Goal: Task Accomplishment & Management: Use online tool/utility

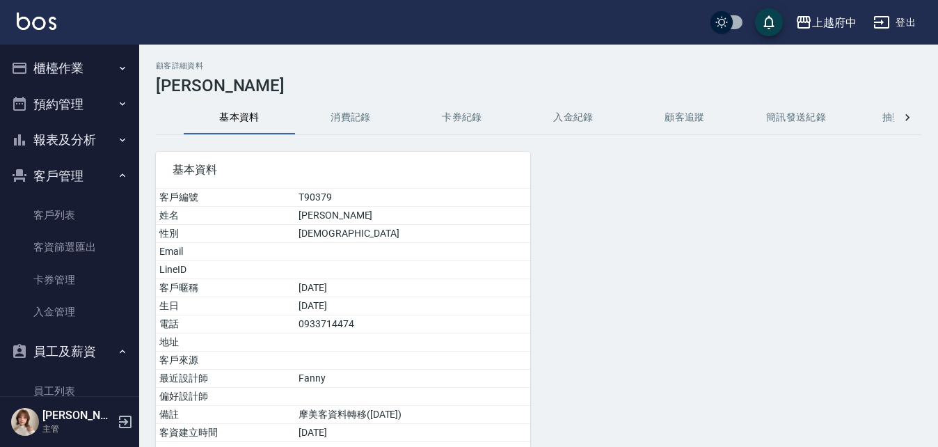
click at [50, 79] on button "櫃檯作業" at bounding box center [70, 68] width 128 height 36
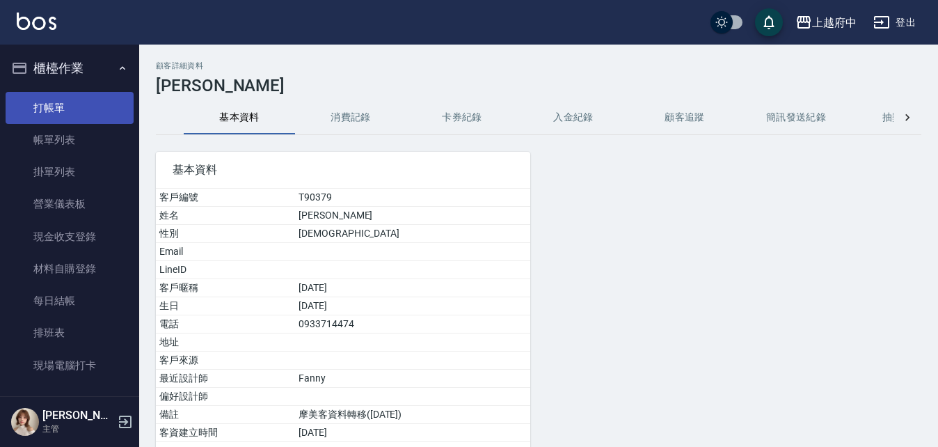
click at [56, 100] on link "打帳單" at bounding box center [70, 108] width 128 height 32
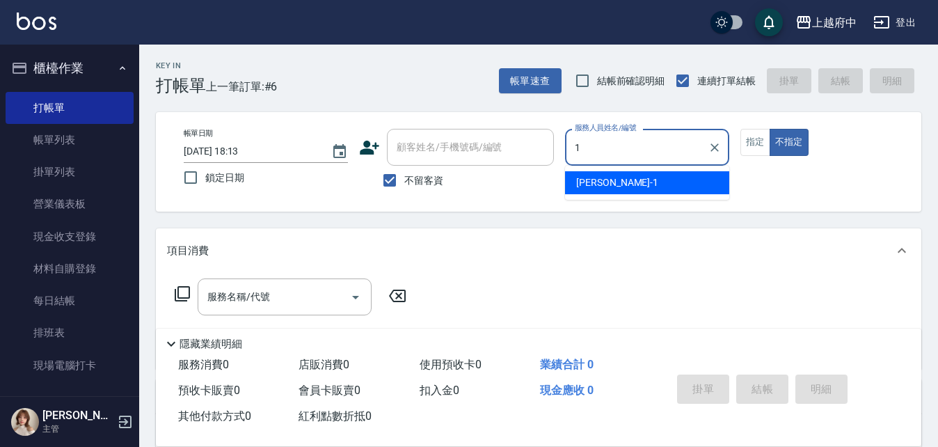
type input "[PERSON_NAME] -1"
type button "false"
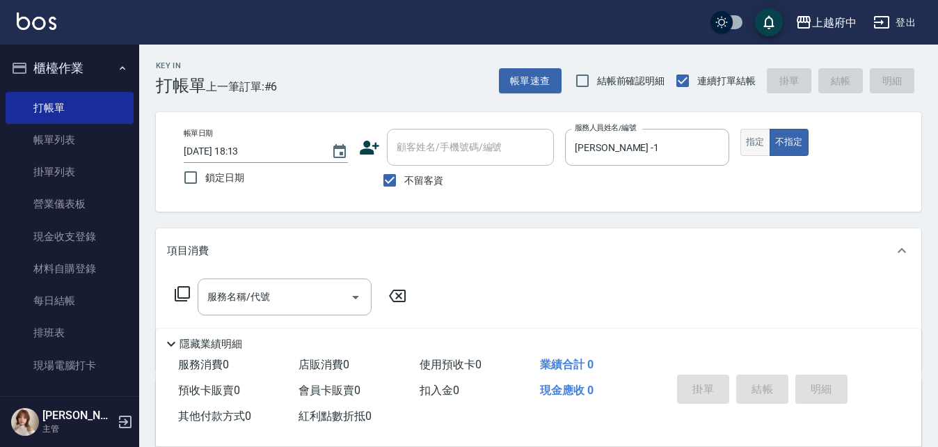
click at [765, 150] on button "指定" at bounding box center [756, 142] width 30 height 27
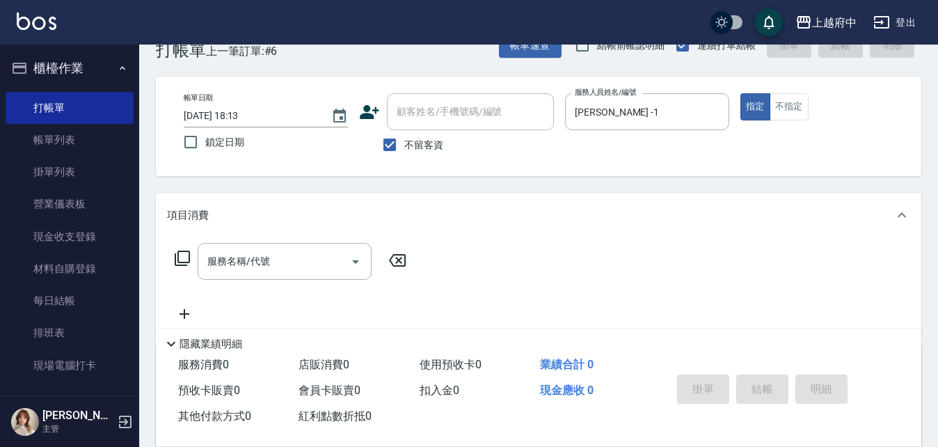
scroll to position [70, 0]
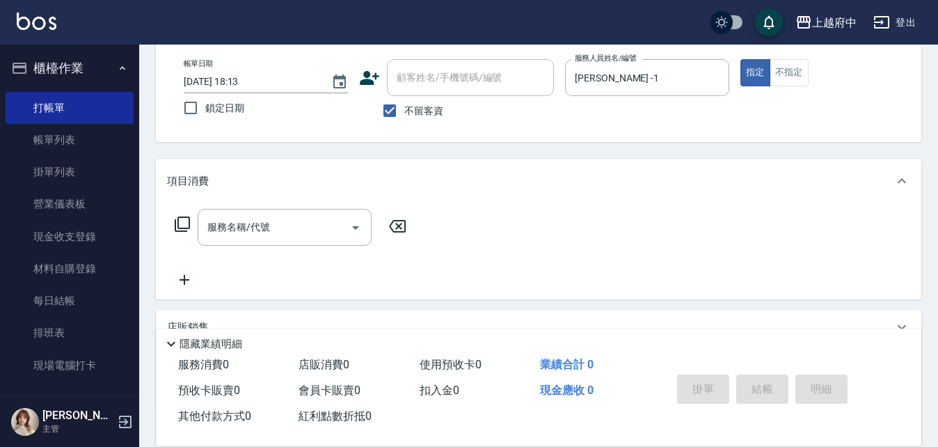
click at [267, 233] on input "服務名稱/代號" at bounding box center [274, 227] width 141 height 24
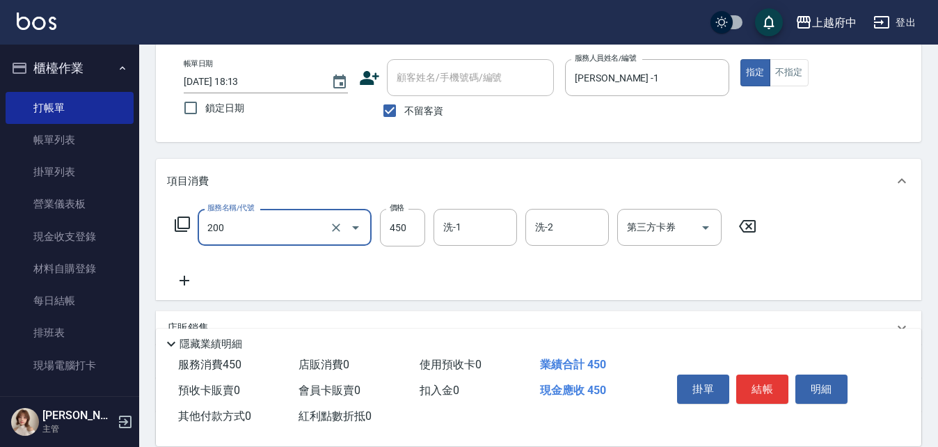
type input "有機洗髮(200)"
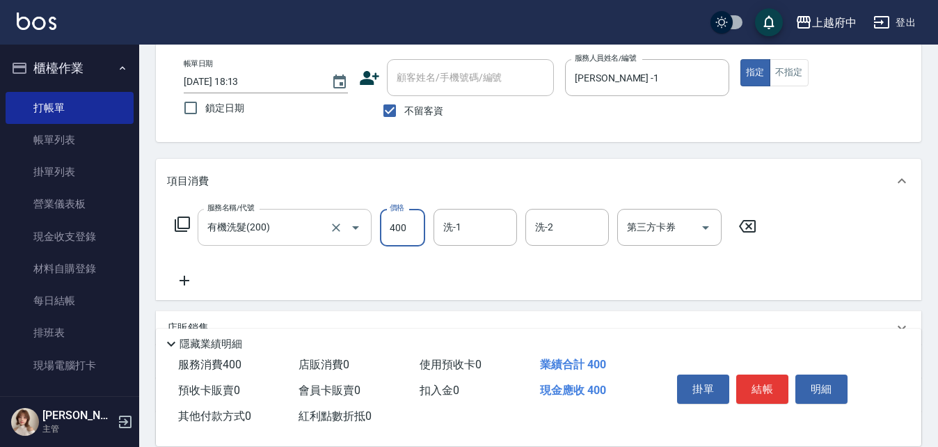
type input "400"
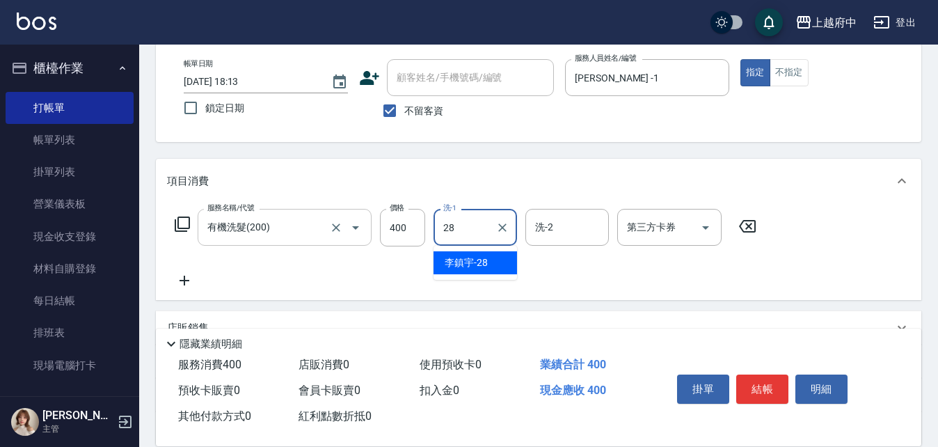
type input "[PERSON_NAME]-28"
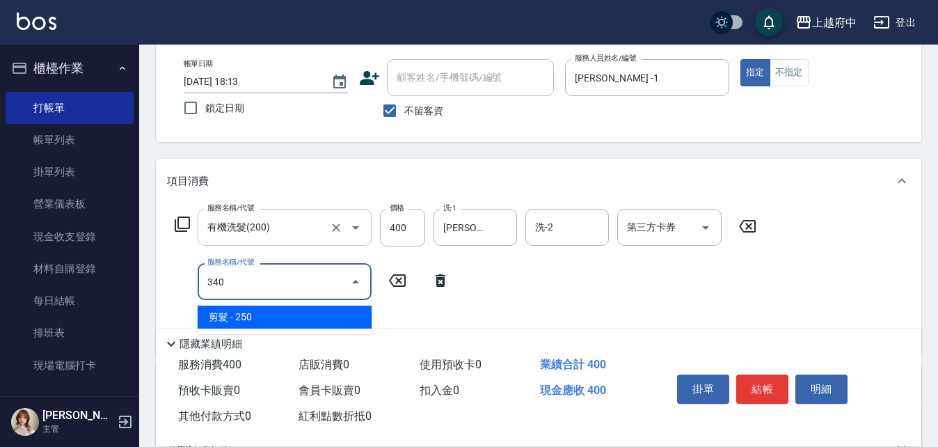
type input "剪髮(340)"
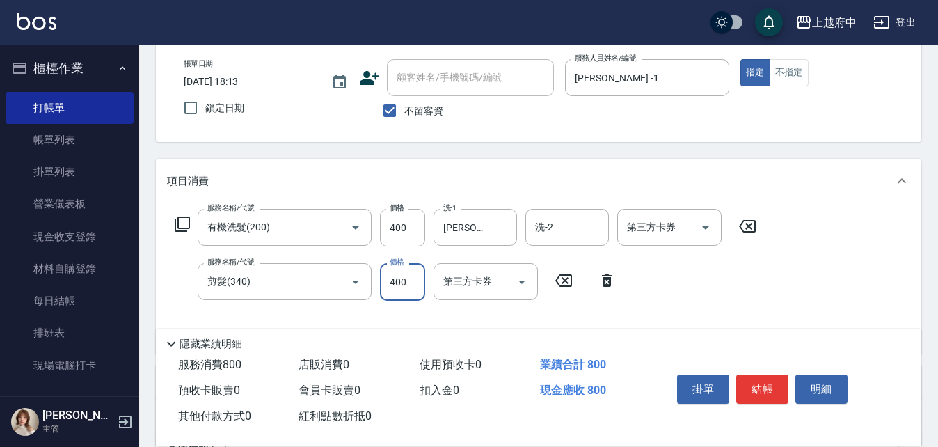
type input "400"
click at [462, 143] on div "Key In 打帳單 上一筆訂單:#6 帳單速查 結帳前確認明細 連續打單結帳 掛單 結帳 明細 帳單日期 [DATE] 18:13 鎖定日期 顧客姓名/手機…" at bounding box center [538, 304] width 799 height 658
click at [766, 377] on button "結帳" at bounding box center [763, 389] width 52 height 29
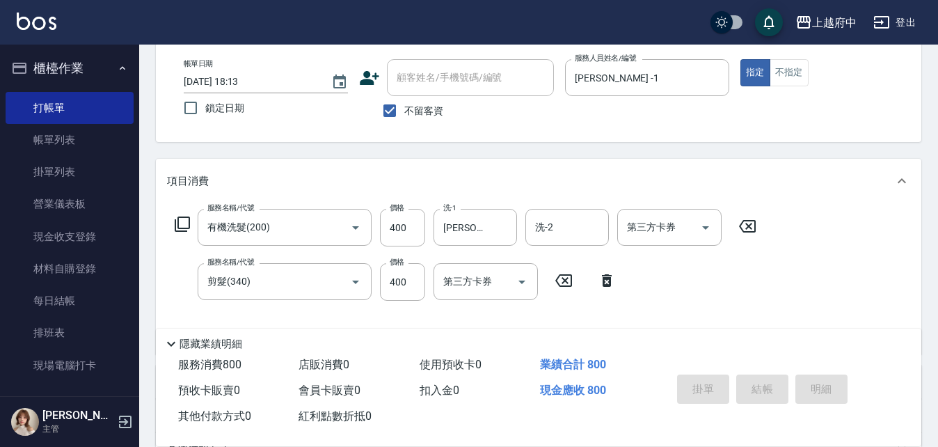
type input "[DATE] 18:14"
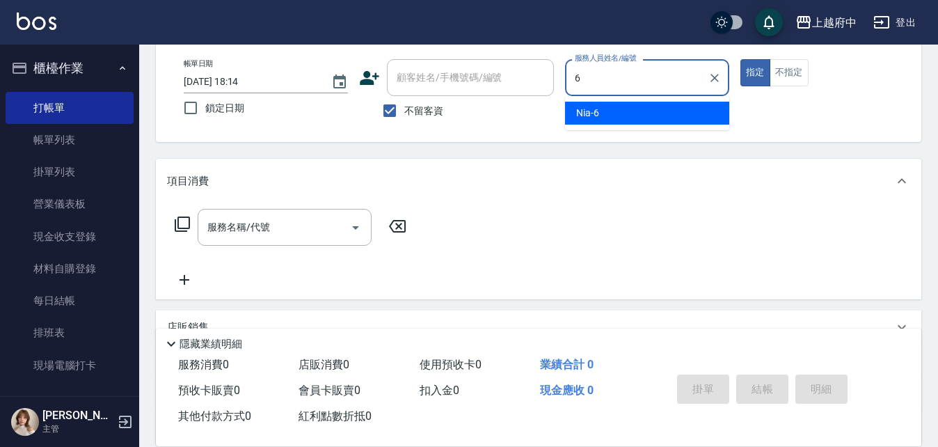
type input "Nia-6"
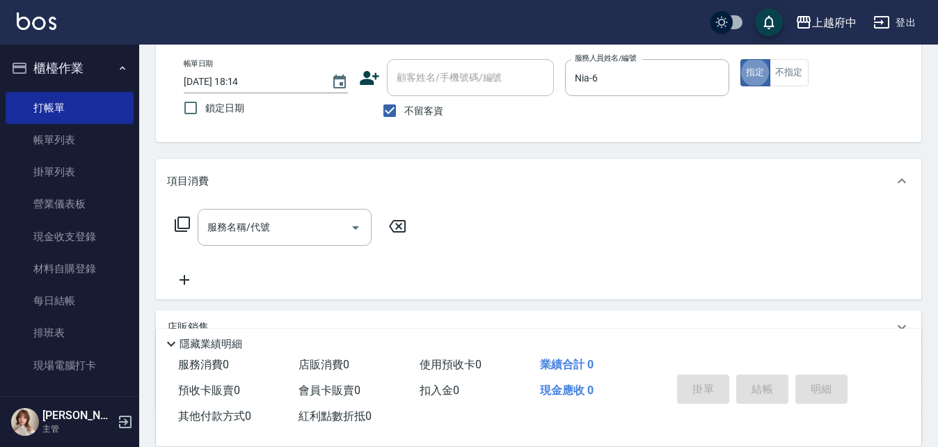
type button "true"
click at [292, 235] on input "服務名稱/代號" at bounding box center [274, 227] width 141 height 24
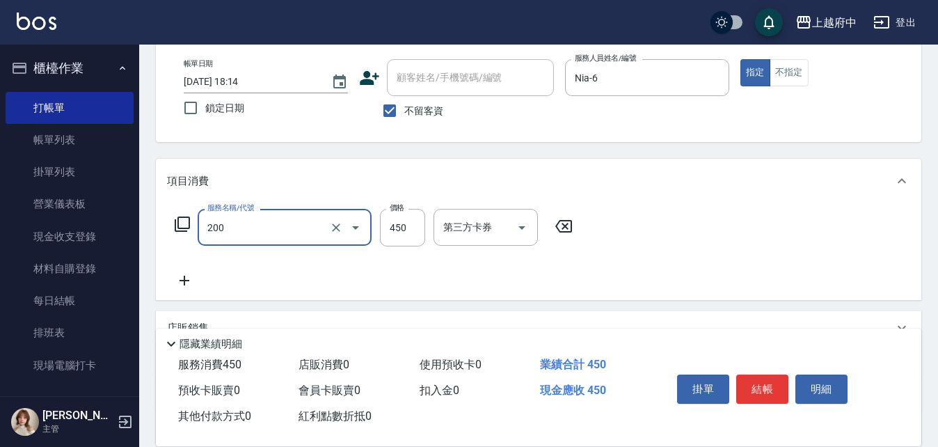
type input "有機洗髮(200)"
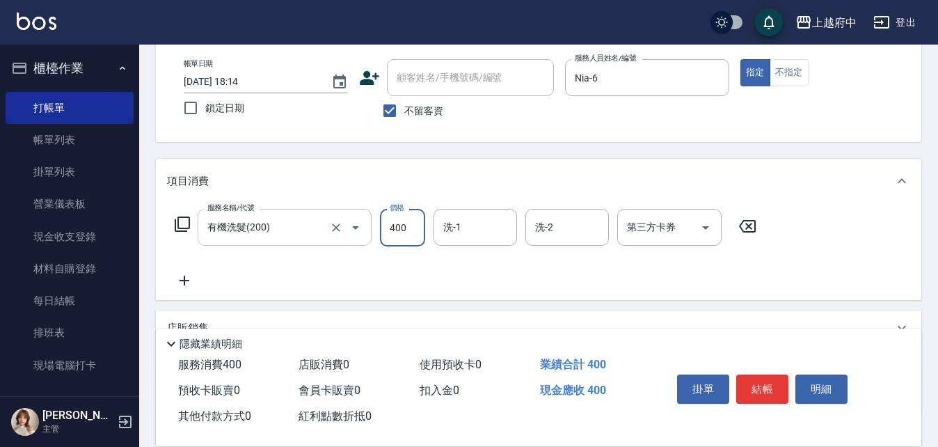
type input "400"
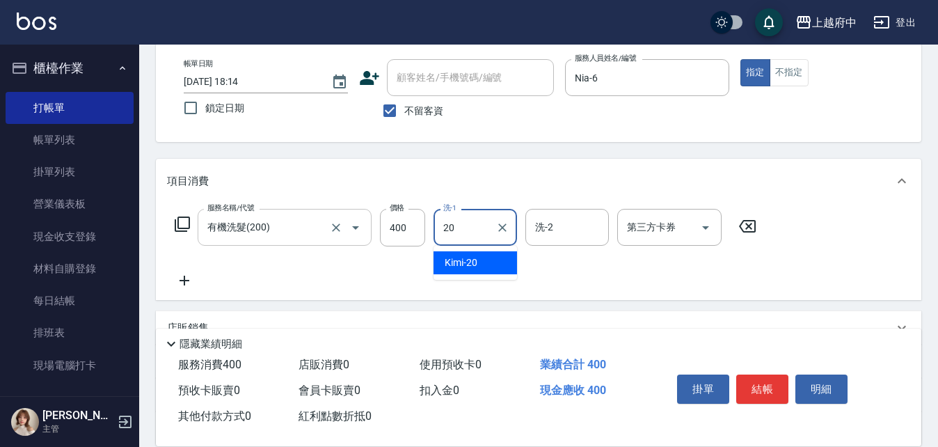
type input "Kimi-20"
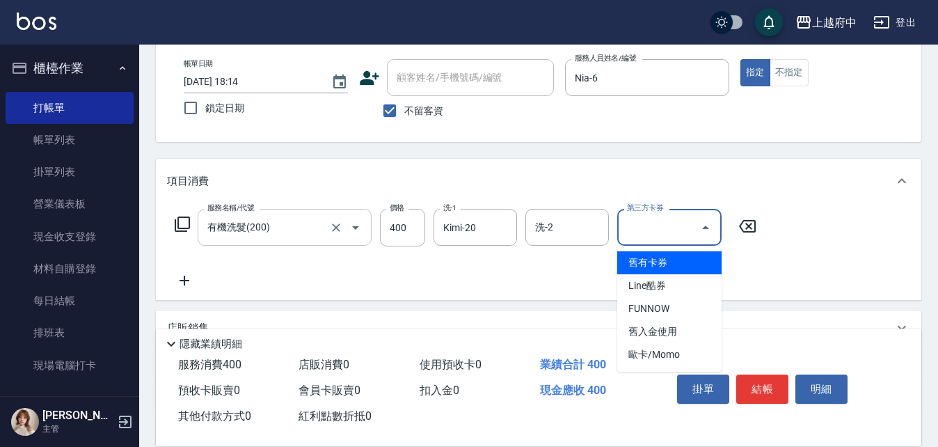
type input "舊有卡券"
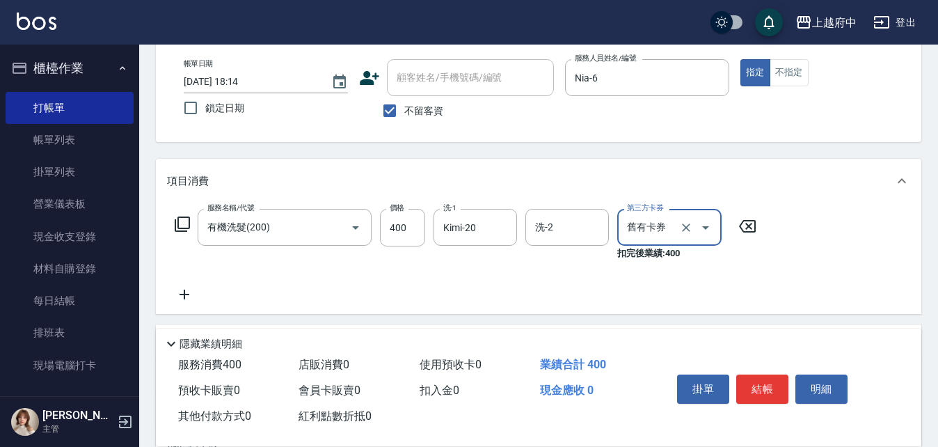
click at [689, 223] on icon "Clear" at bounding box center [686, 228] width 14 height 14
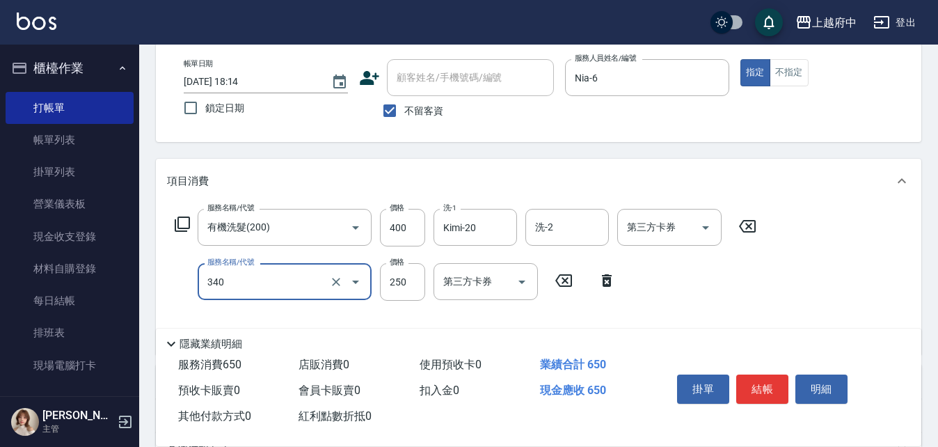
type input "剪髮(340)"
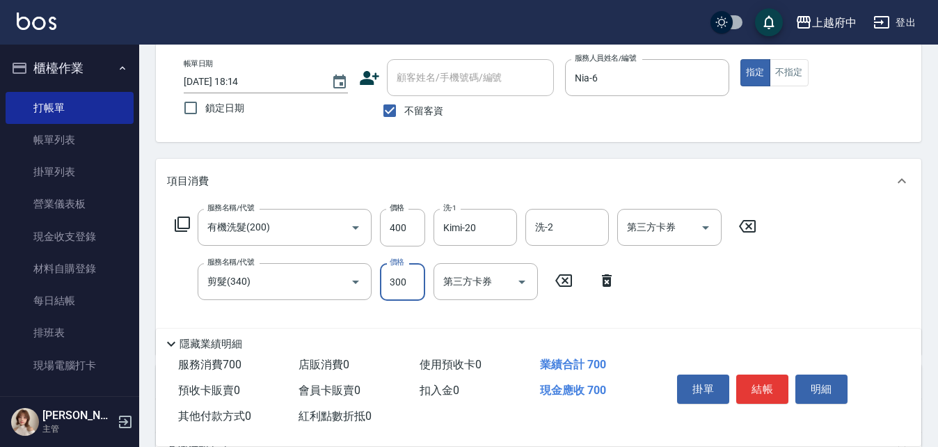
type input "300"
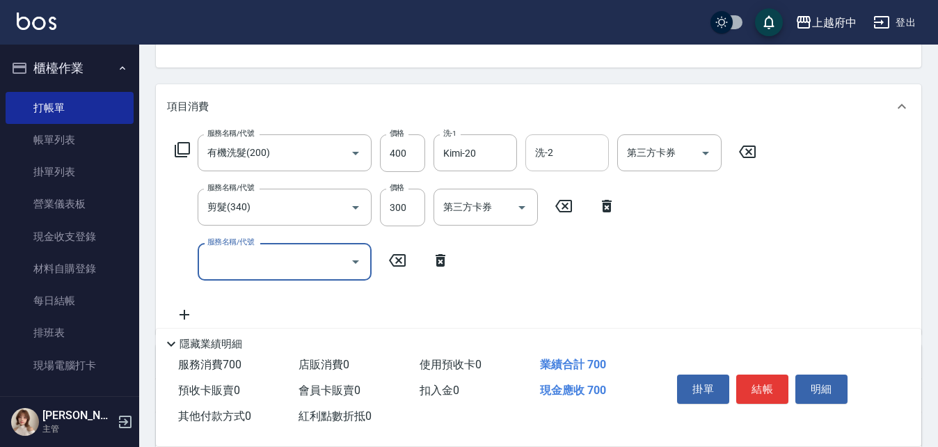
scroll to position [278, 0]
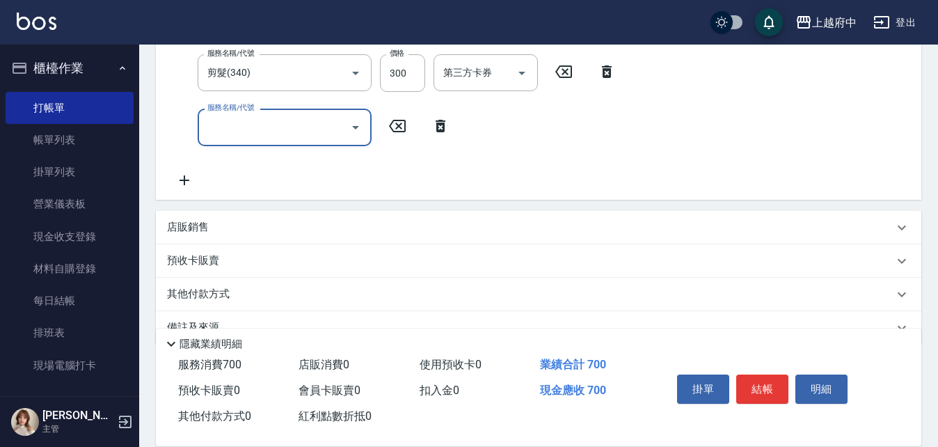
click at [439, 124] on icon at bounding box center [441, 126] width 10 height 13
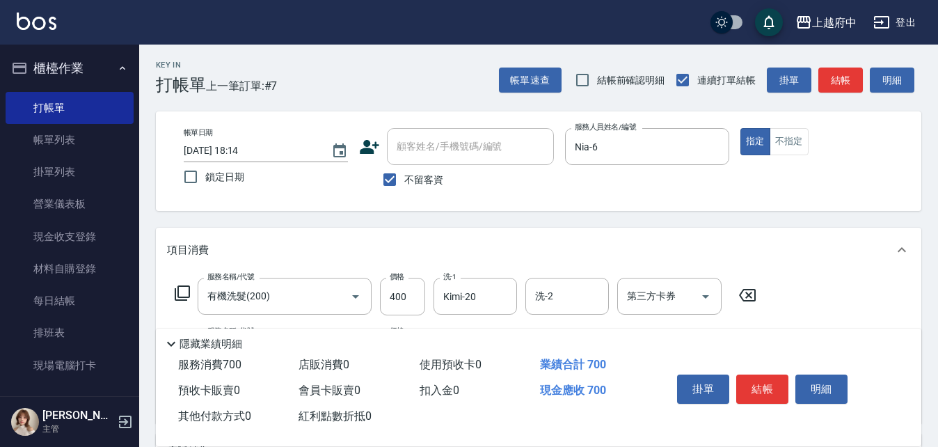
scroll to position [0, 0]
click at [403, 184] on input "不留客資" at bounding box center [389, 180] width 29 height 29
checkbox input "false"
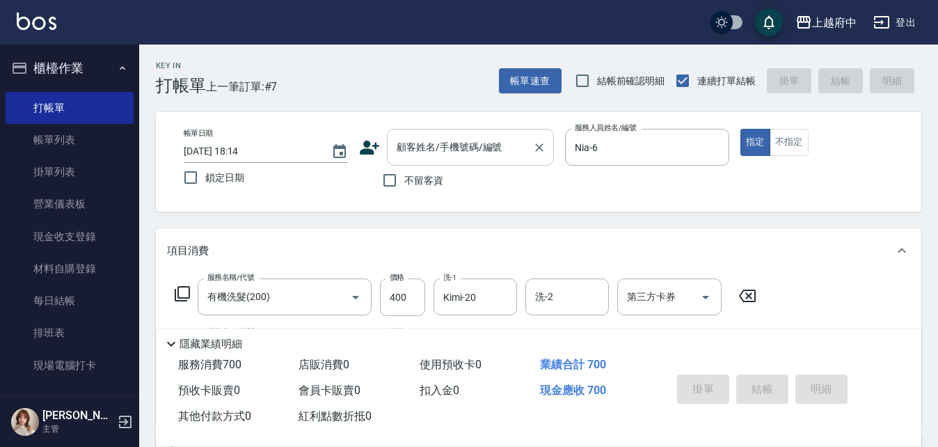
click at [435, 132] on div "顧客姓名/手機號碼/編號" at bounding box center [470, 147] width 167 height 37
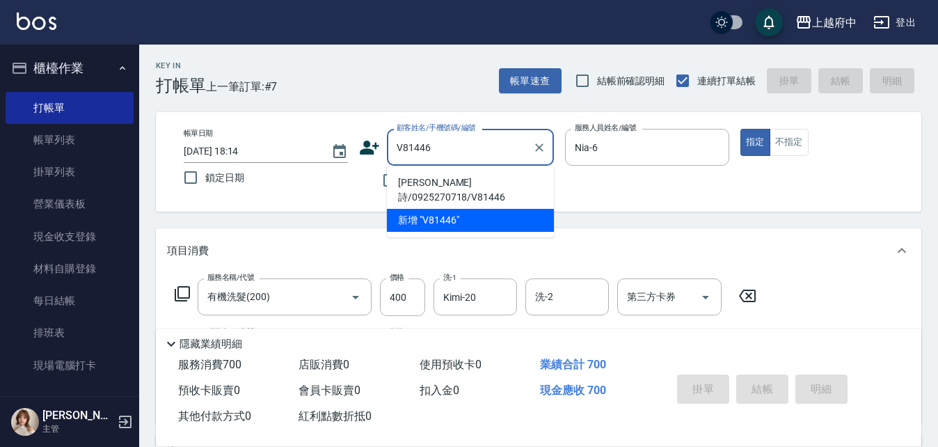
click at [466, 182] on li "[PERSON_NAME]詩/0925270718/V81446" at bounding box center [470, 190] width 167 height 38
type input "[PERSON_NAME]詩/0925270718/V81446"
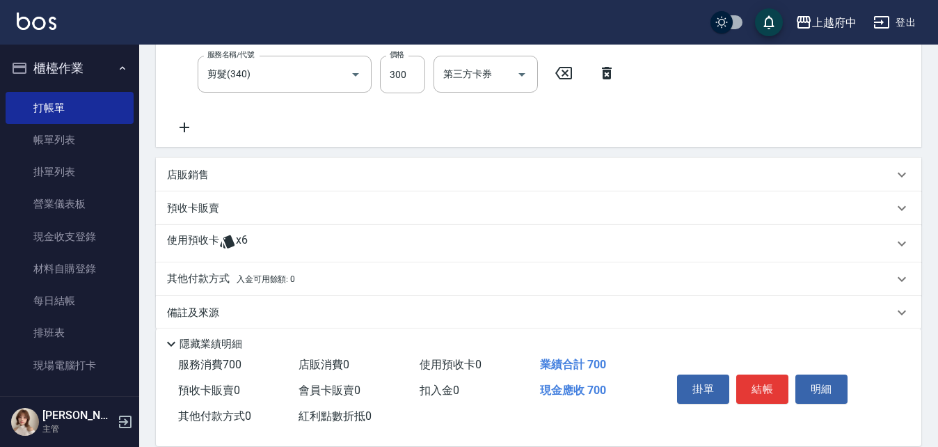
scroll to position [278, 0]
click at [239, 244] on span "x6" at bounding box center [242, 242] width 12 height 21
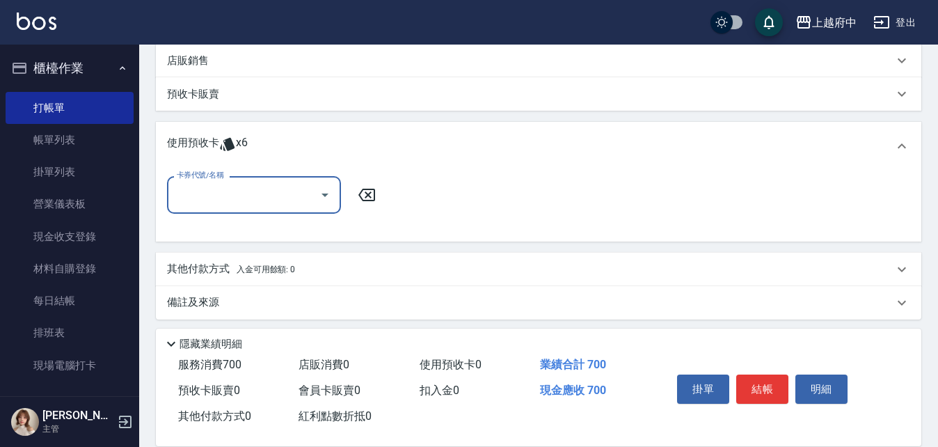
scroll to position [397, 0]
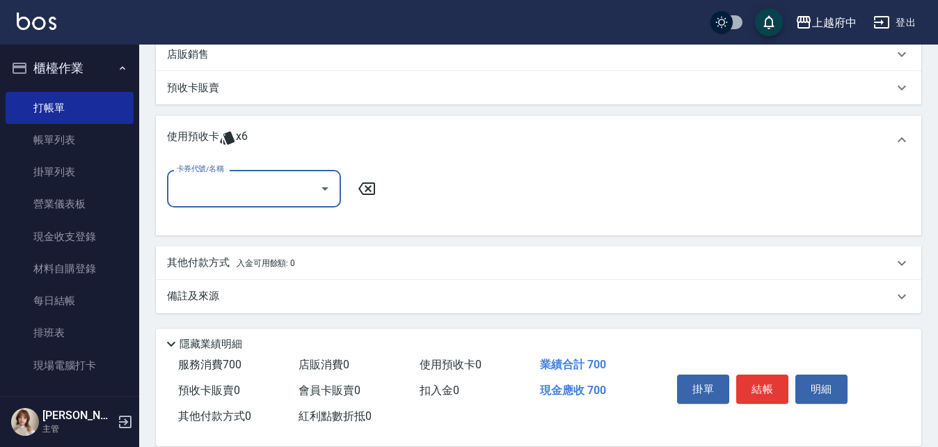
click at [235, 192] on input "卡券代號/名稱" at bounding box center [243, 188] width 141 height 24
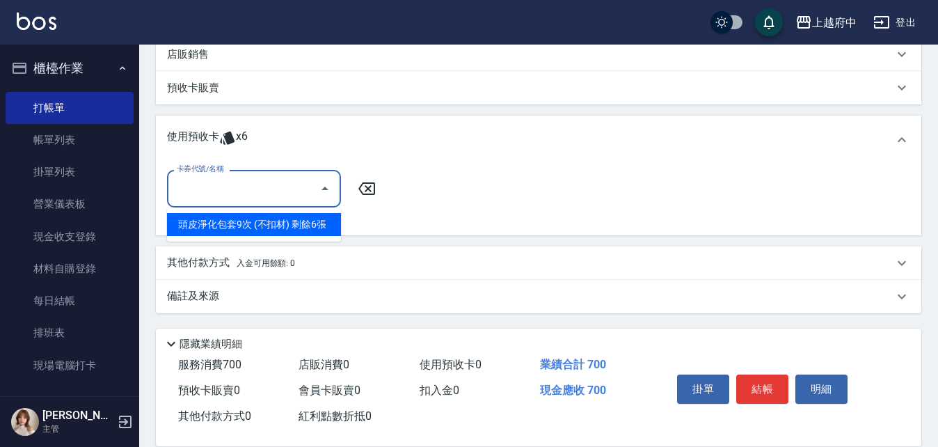
click at [249, 228] on div "頭皮淨化包套9次 (不扣材) 剩餘6張" at bounding box center [254, 224] width 174 height 23
type input "頭皮淨化包套9次 (不扣材)"
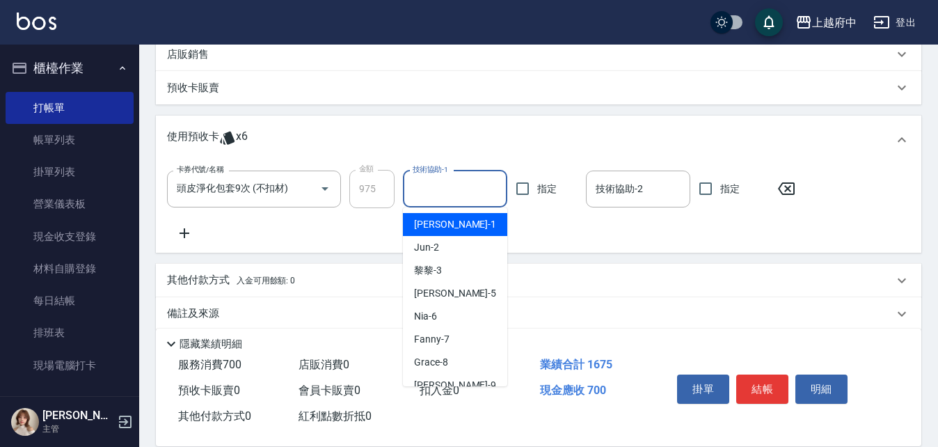
click at [450, 188] on input "技術協助-1" at bounding box center [455, 189] width 92 height 24
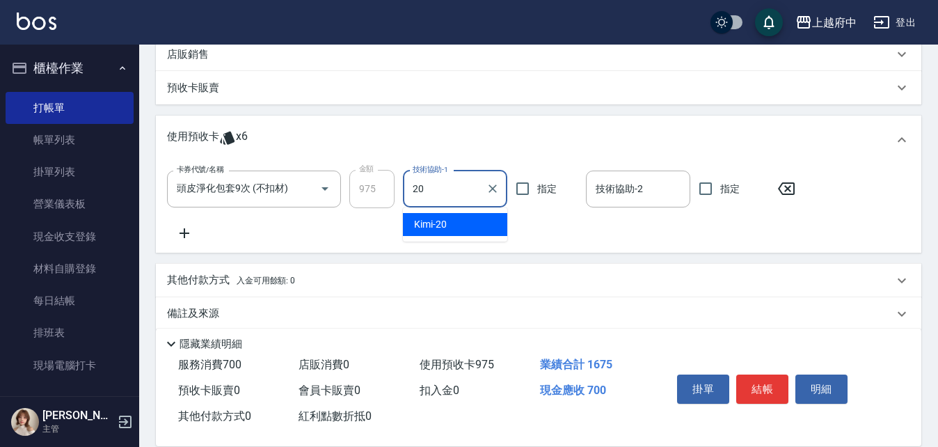
click at [469, 226] on div "Kimi -20" at bounding box center [455, 224] width 104 height 23
type input "Kimi-20"
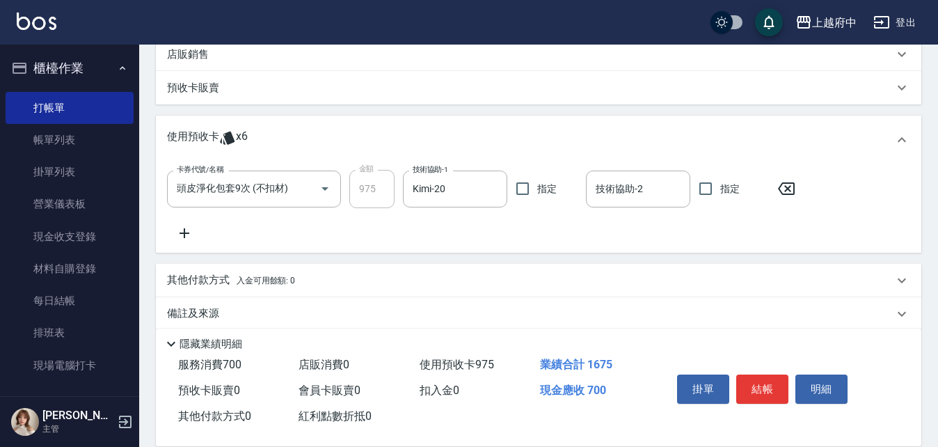
click at [480, 260] on div "項目消費 服務名稱/代號 有機洗髮(200) 服務名稱/代號 價格 400 價格 洗-1 Kimi-20 洗-1 洗-2 洗-2 第三方卡券 第三方卡券 服務…" at bounding box center [539, 80] width 766 height 499
click at [787, 391] on button "結帳" at bounding box center [763, 389] width 52 height 29
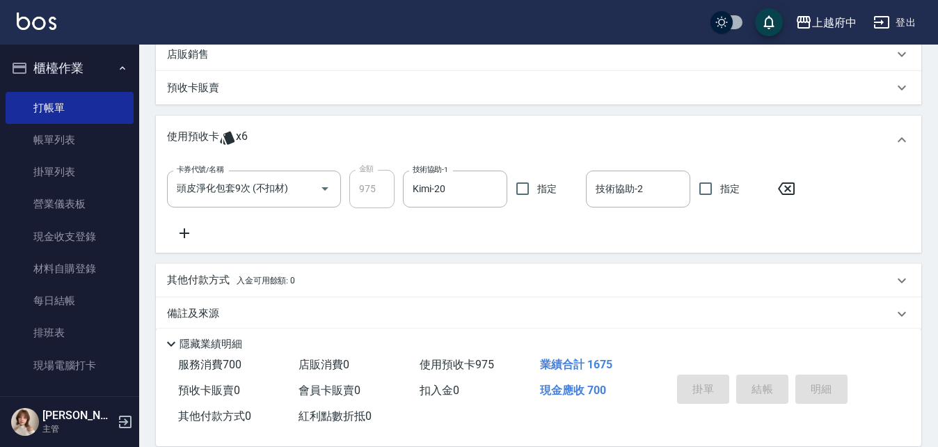
type input "[DATE] 18:16"
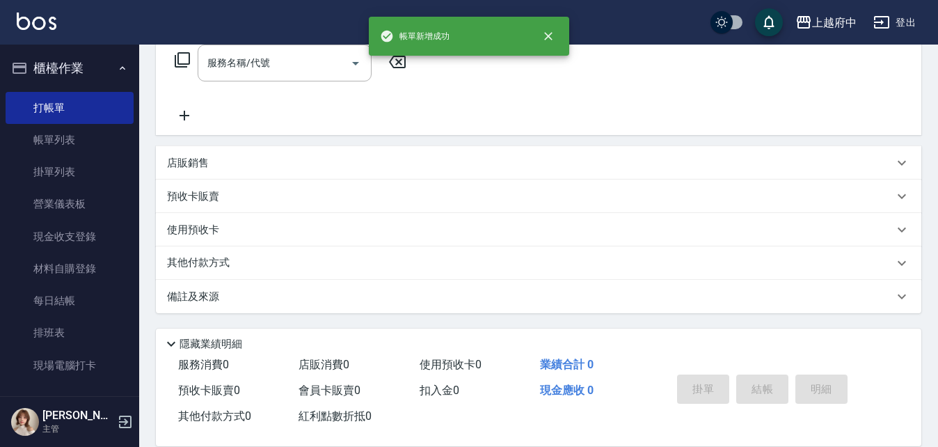
scroll to position [0, 0]
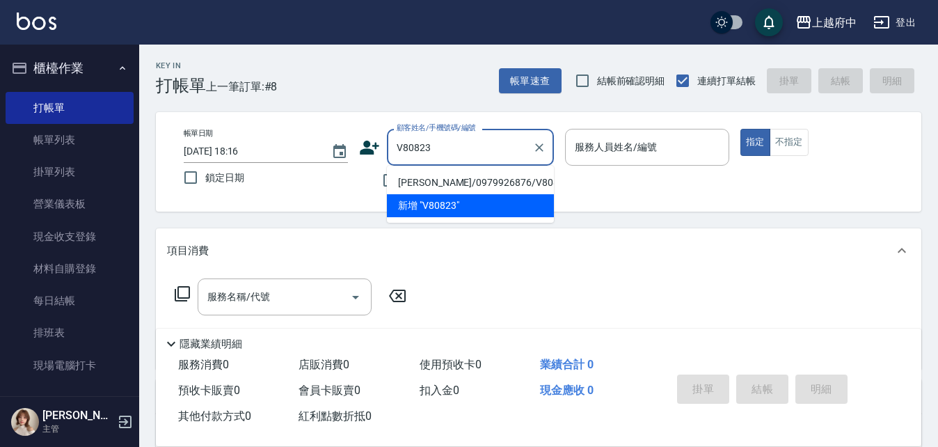
click at [417, 182] on li "[PERSON_NAME]/0979926876/V80823" at bounding box center [470, 182] width 167 height 23
type input "[PERSON_NAME]/0979926876/V80823"
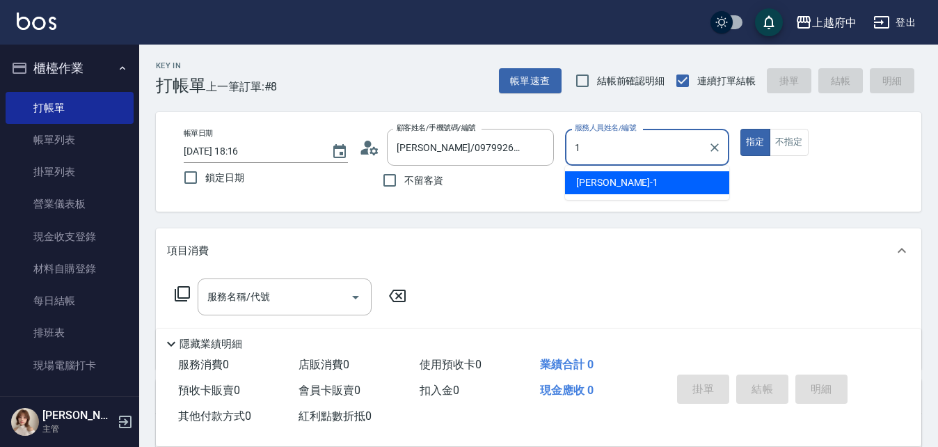
type input "[PERSON_NAME] -1"
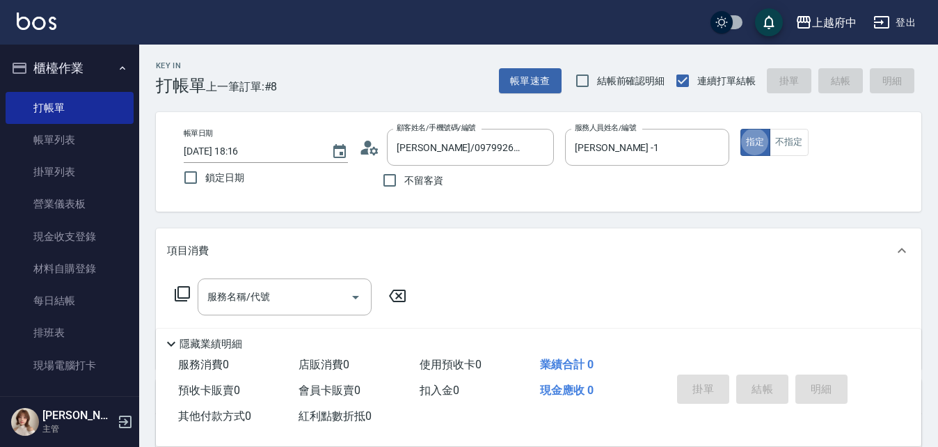
scroll to position [70, 0]
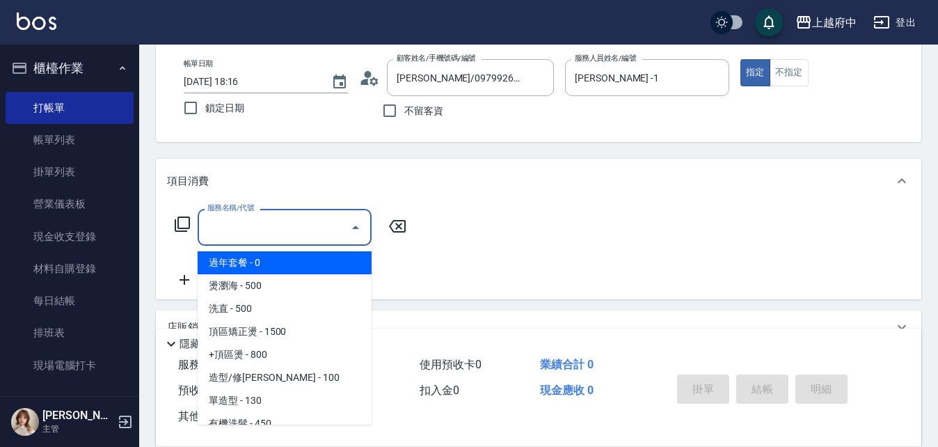
click at [289, 235] on input "服務名稱/代號" at bounding box center [274, 227] width 141 height 24
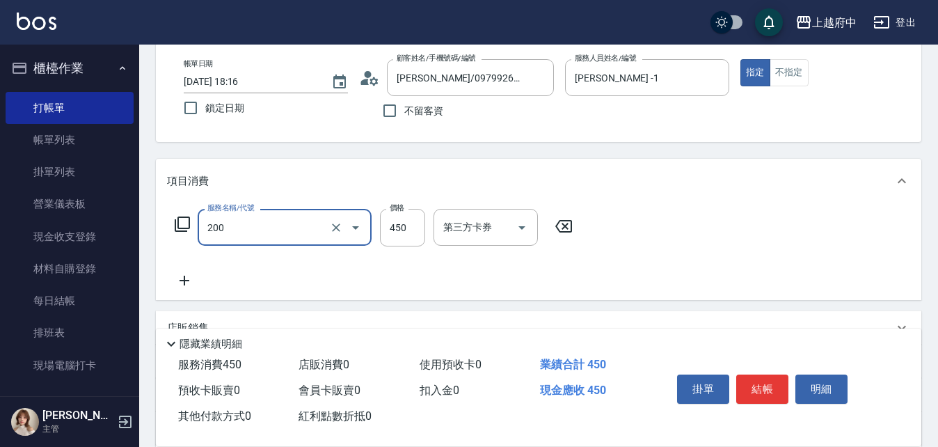
type input "有機洗髮(200)"
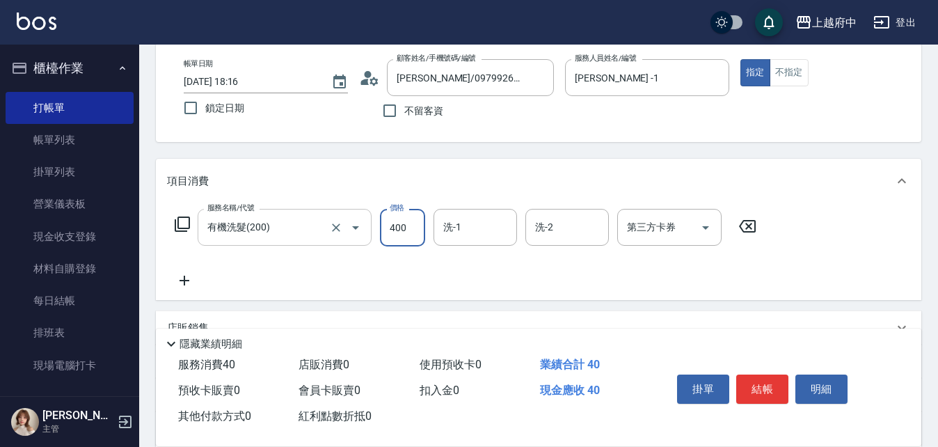
type input "400"
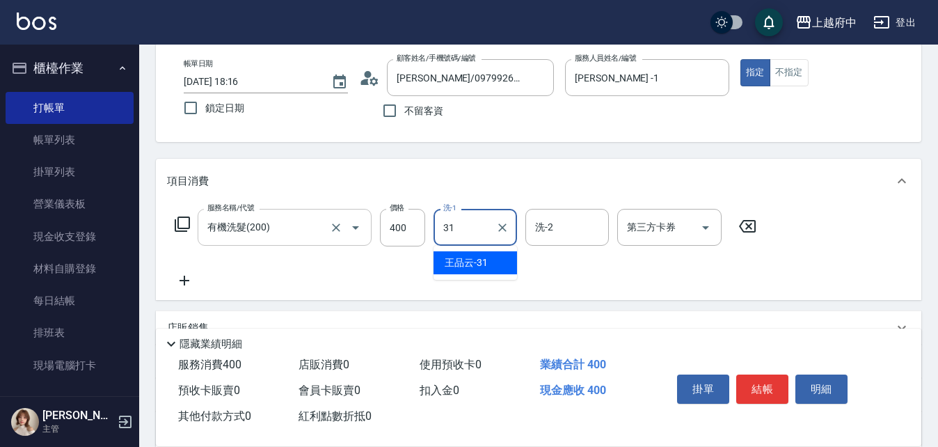
type input "[PERSON_NAME]-31"
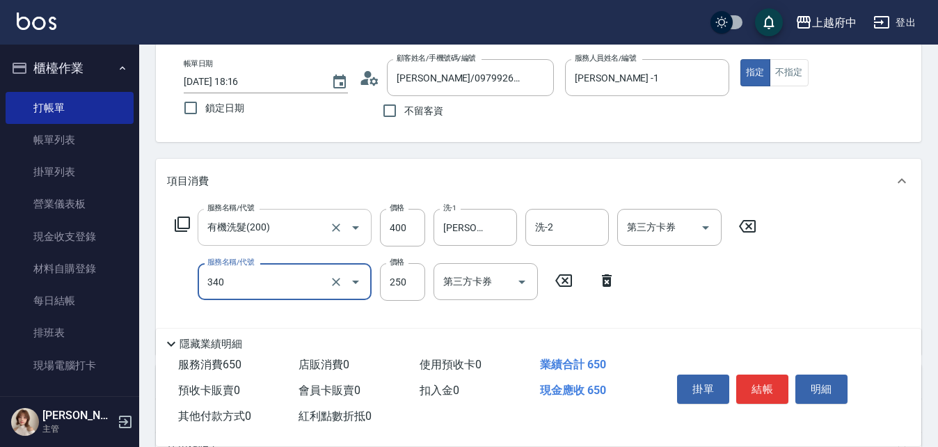
type input "剪髮(340)"
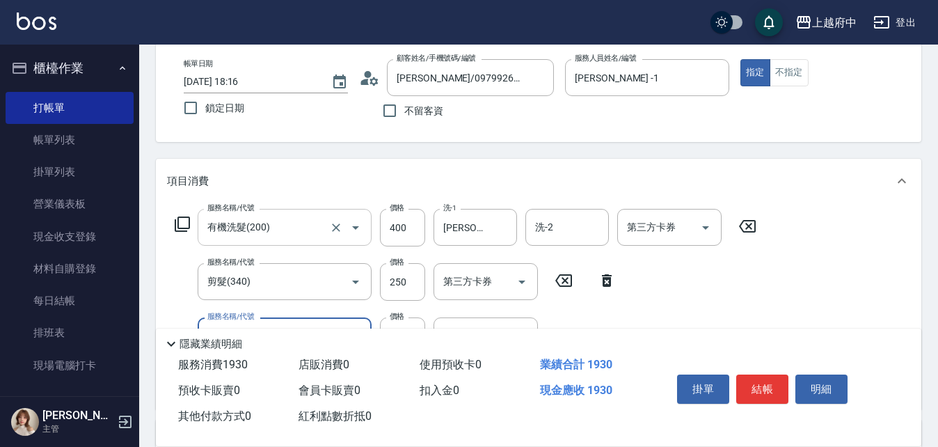
type input "燙髮S(11001)"
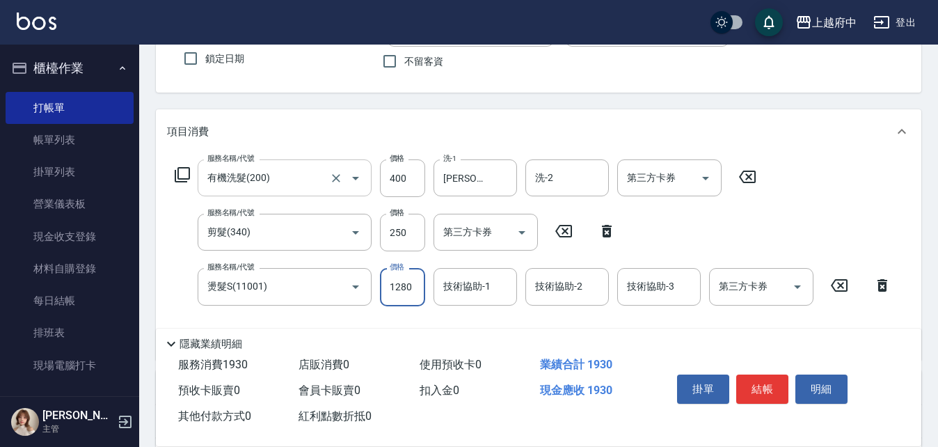
scroll to position [139, 0]
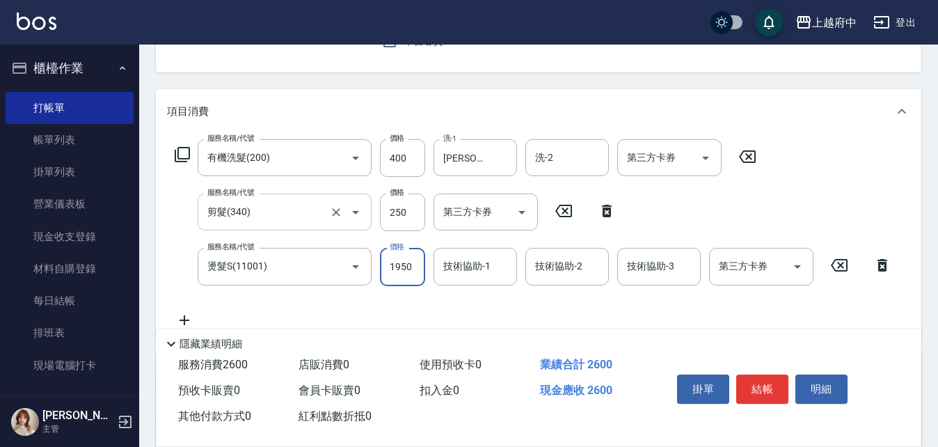
type input "1950"
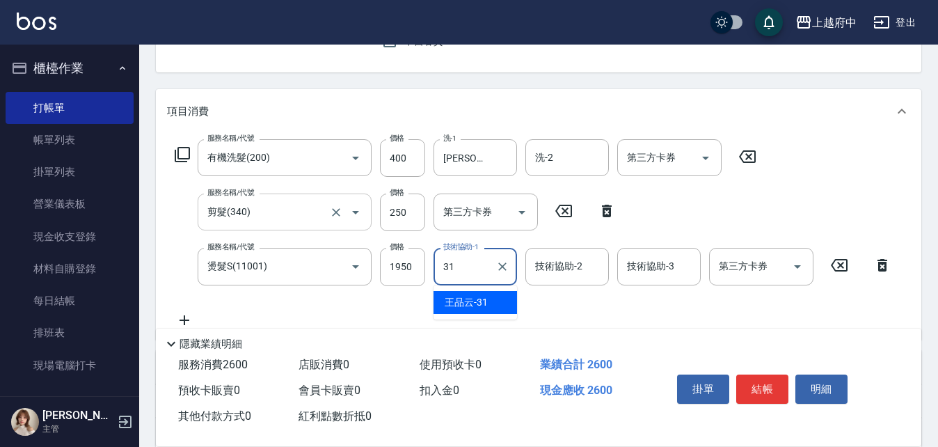
type input "[PERSON_NAME]-31"
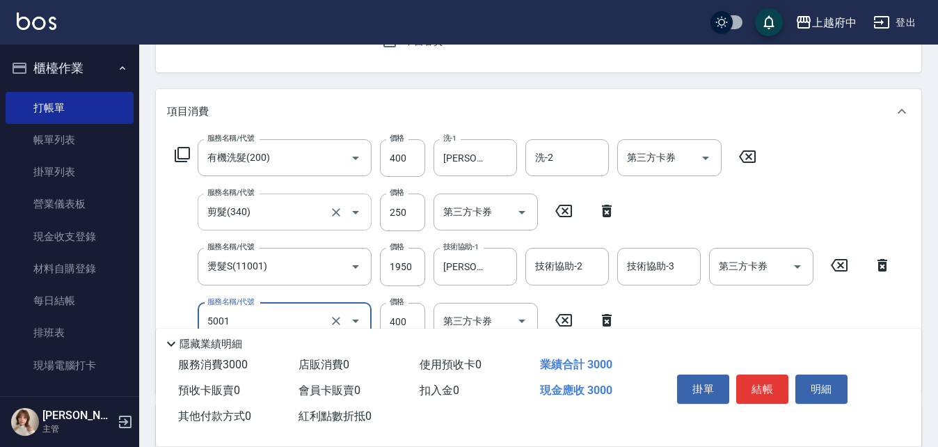
type input "側邊壓貼(5001)"
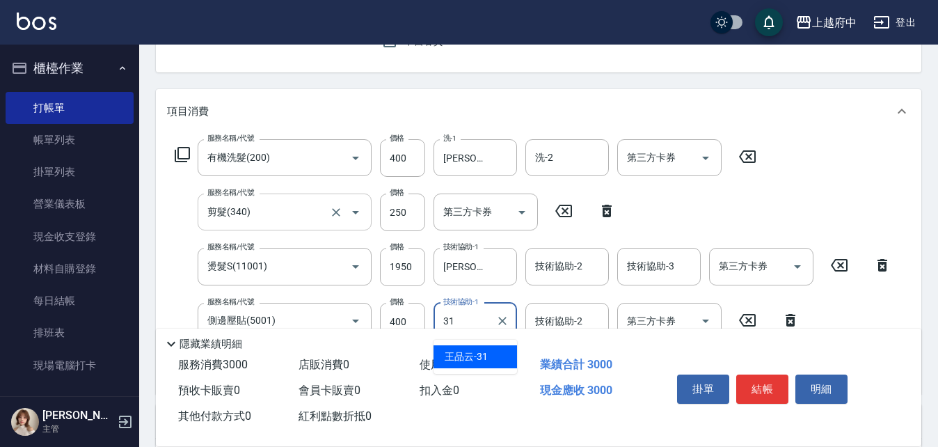
type input "[PERSON_NAME]-31"
click at [383, 78] on div "Key In 打帳單 上一筆訂單:#8 帳單速查 結帳前確認明細 連續打單結帳 掛單 結帳 明細 帳單日期 [DATE] 18:16 鎖定日期 顧客姓名/手機…" at bounding box center [538, 305] width 799 height 801
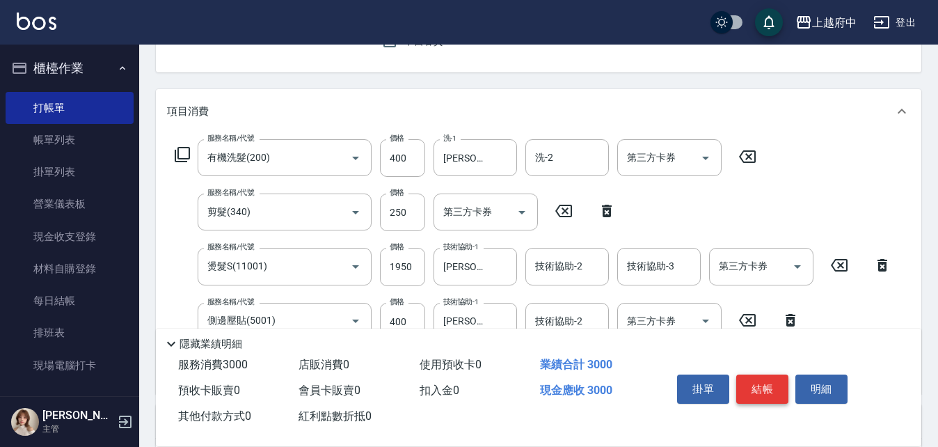
click at [753, 389] on button "結帳" at bounding box center [763, 389] width 52 height 29
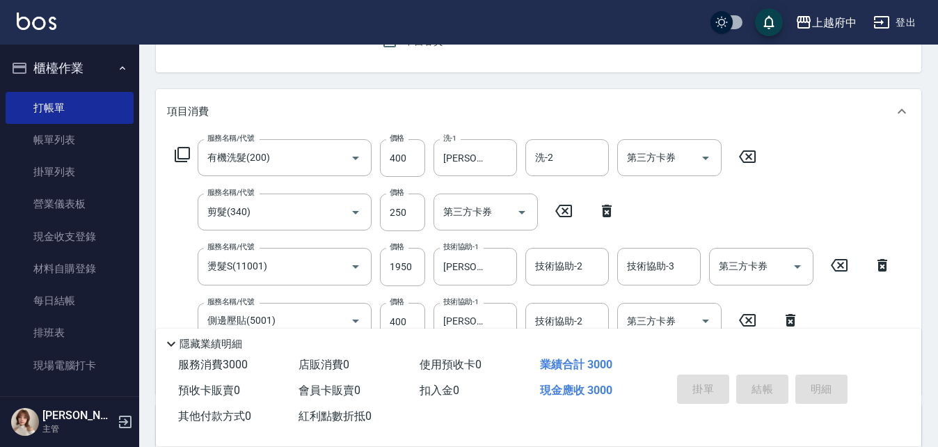
type input "[DATE] 18:17"
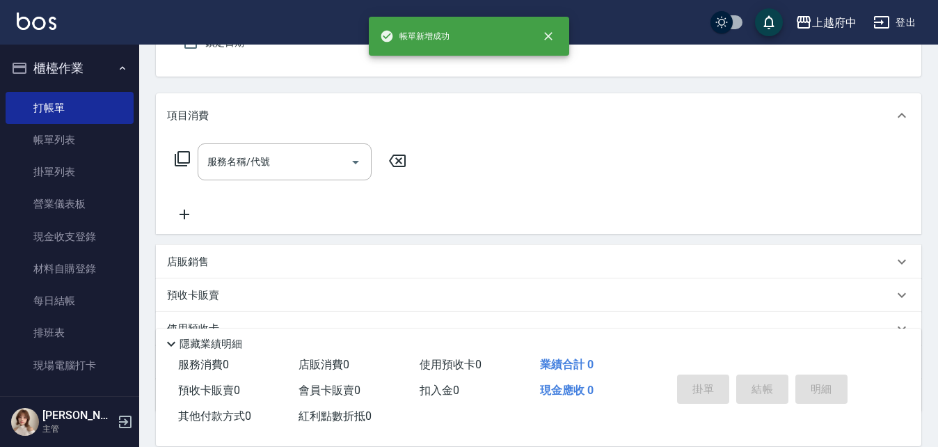
scroll to position [65, 0]
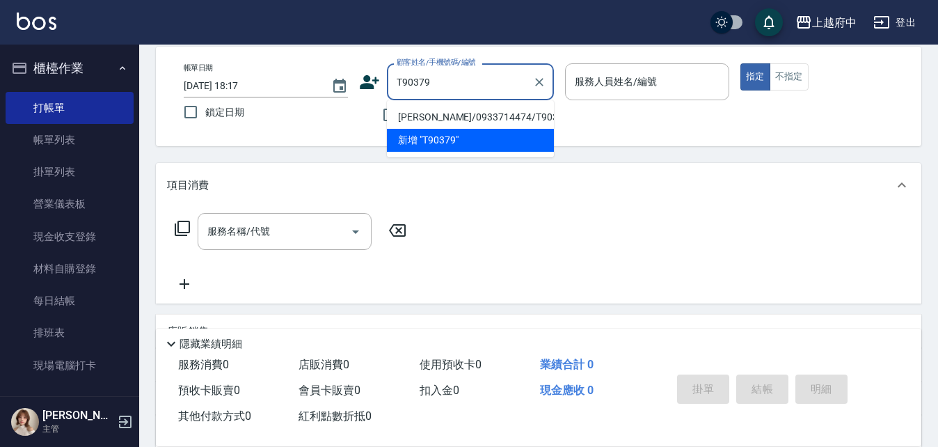
click at [455, 118] on li "[PERSON_NAME]/0933714474/T90379" at bounding box center [470, 117] width 167 height 23
type input "[PERSON_NAME]/0933714474/T90379"
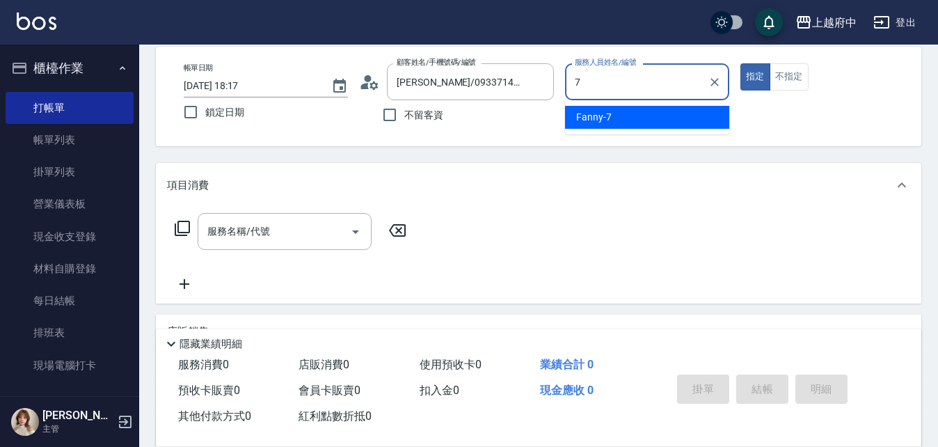
type input "Fanny-7"
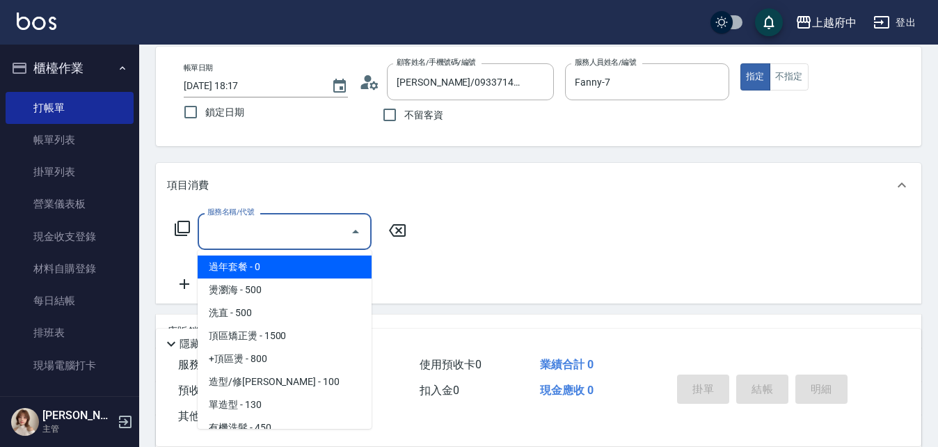
click at [252, 228] on input "服務名稱/代號" at bounding box center [274, 231] width 141 height 24
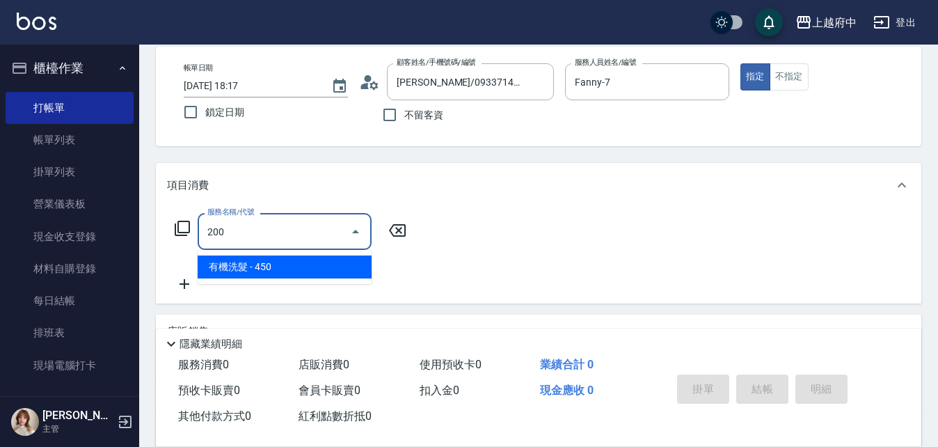
type input "有機洗髮(200)"
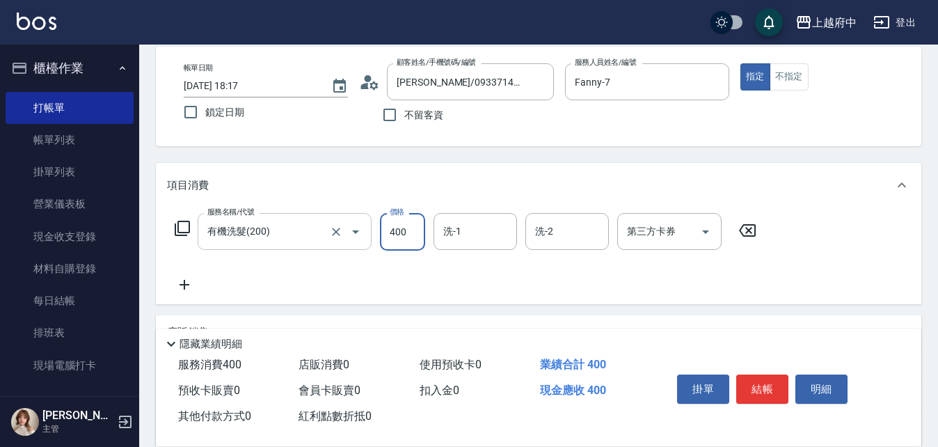
type input "400"
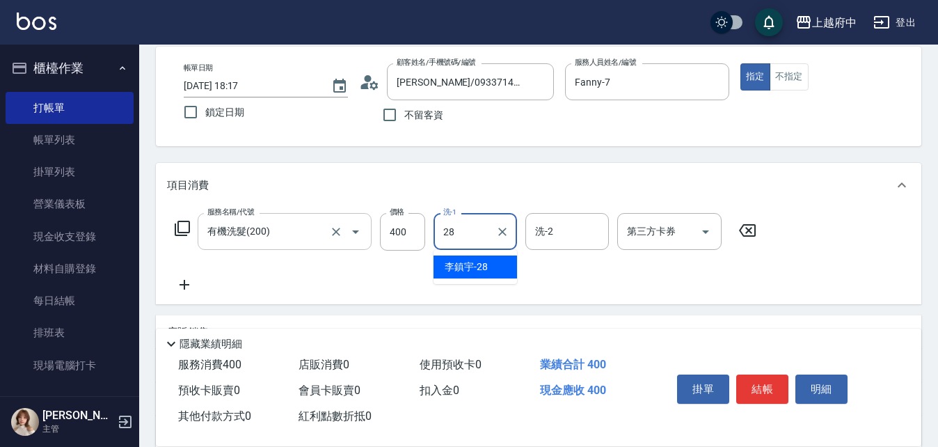
type input "[PERSON_NAME]-28"
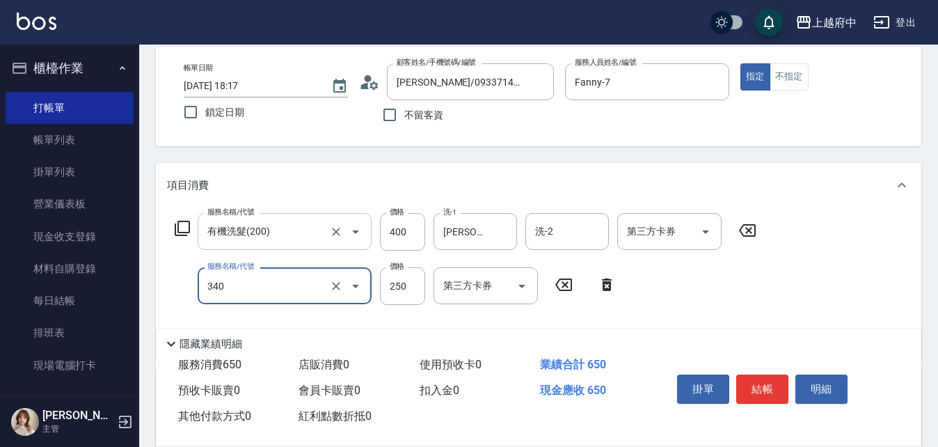
type input "剪髮(340)"
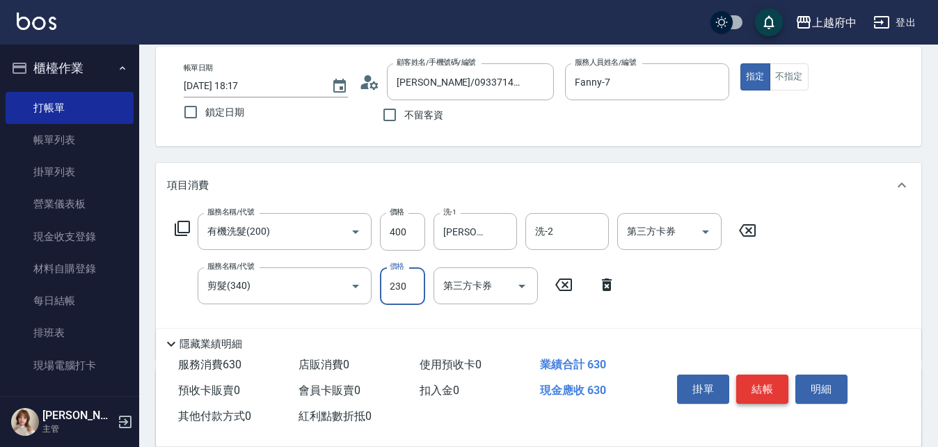
type input "230"
click at [769, 383] on button "結帳" at bounding box center [763, 389] width 52 height 29
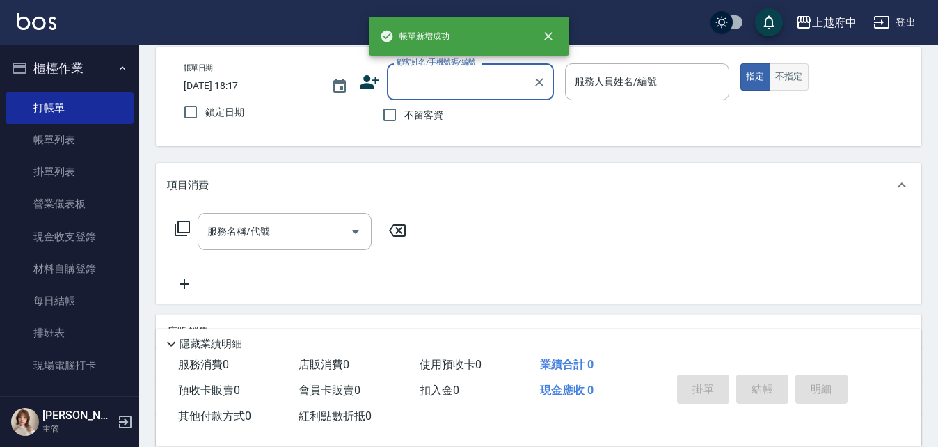
click at [800, 74] on button "不指定" at bounding box center [789, 76] width 39 height 27
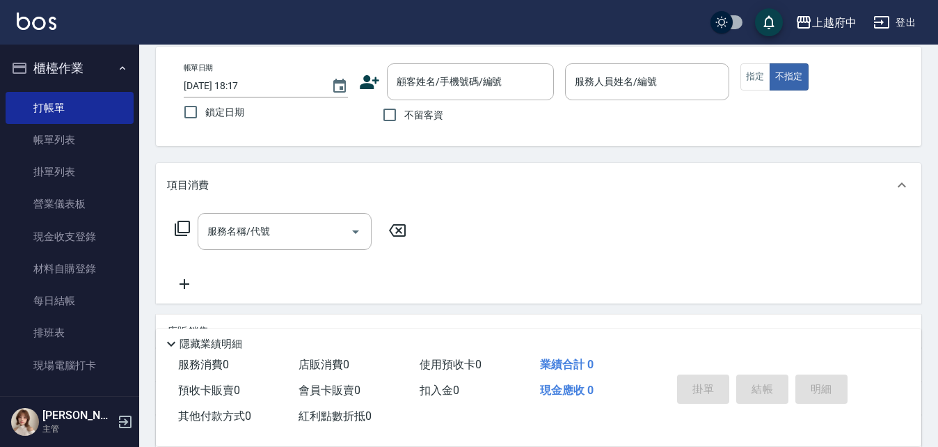
click at [454, 116] on div "不留客資" at bounding box center [456, 114] width 195 height 29
click at [426, 116] on span "不留客資" at bounding box center [423, 115] width 39 height 15
click at [404, 116] on input "不留客資" at bounding box center [389, 114] width 29 height 29
checkbox input "true"
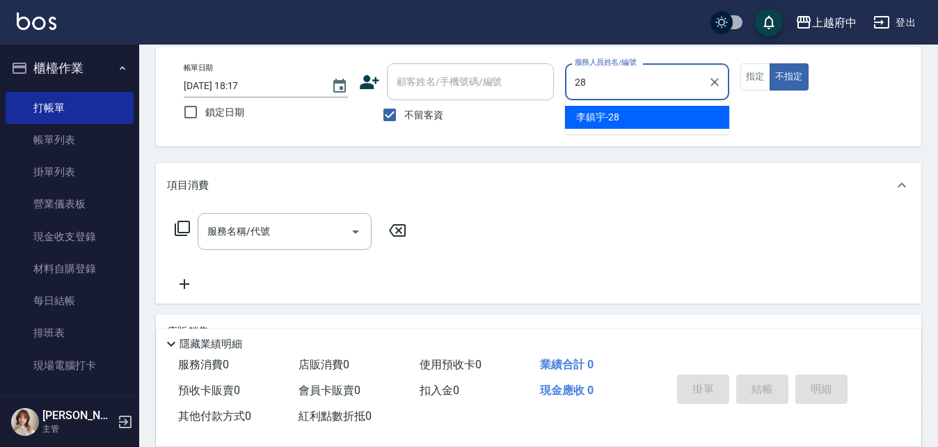
type input "2"
type input "Dona-18"
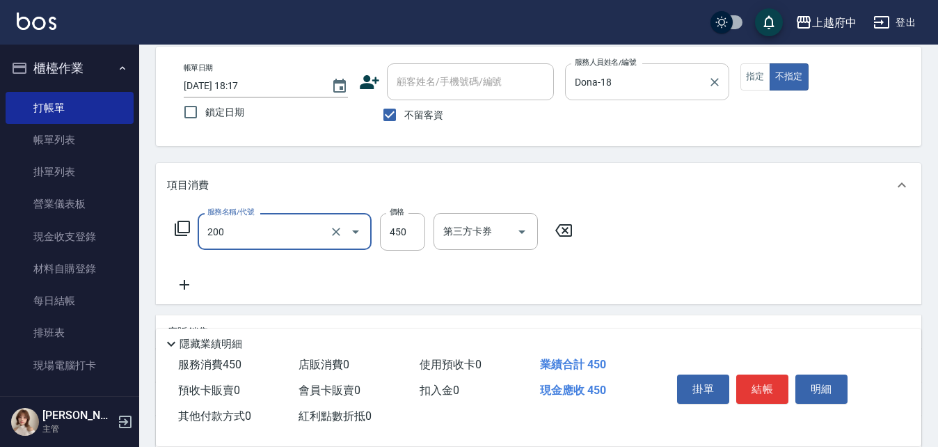
type input "有機洗髮(200)"
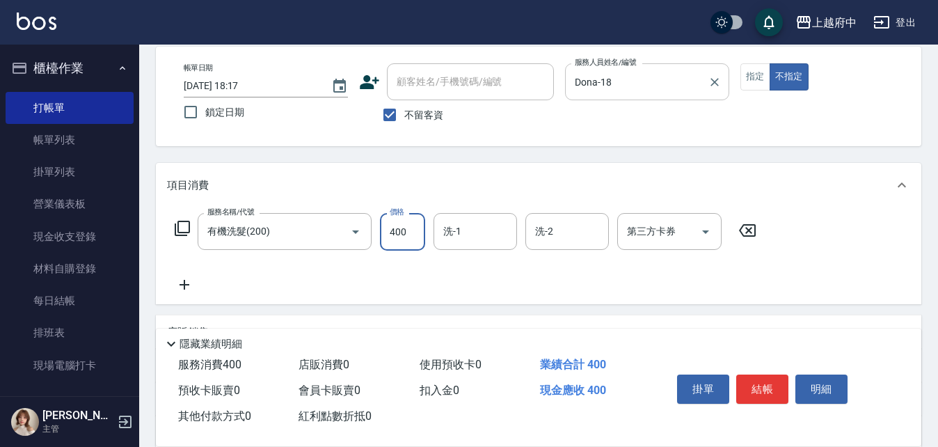
type input "400"
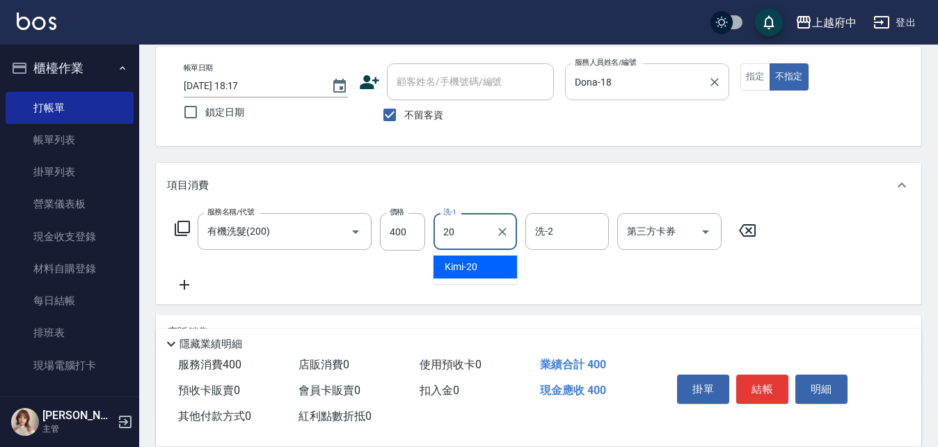
type input "Kimi-20"
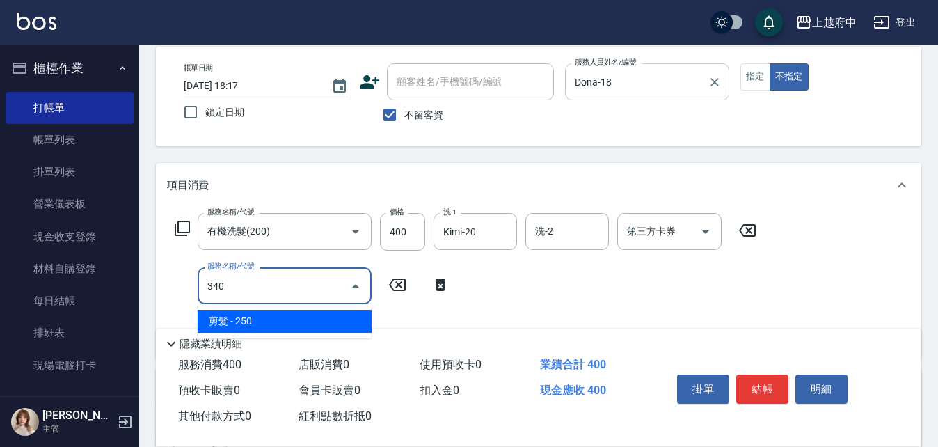
type input "剪髮(340)"
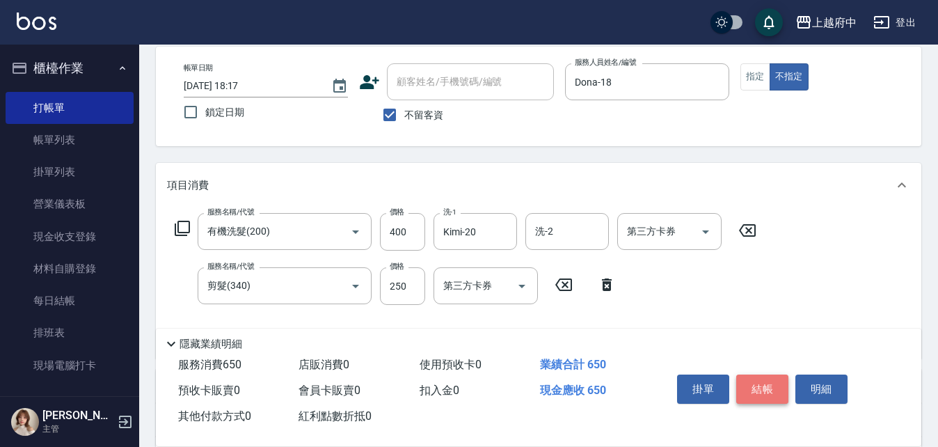
click at [764, 375] on button "結帳" at bounding box center [763, 389] width 52 height 29
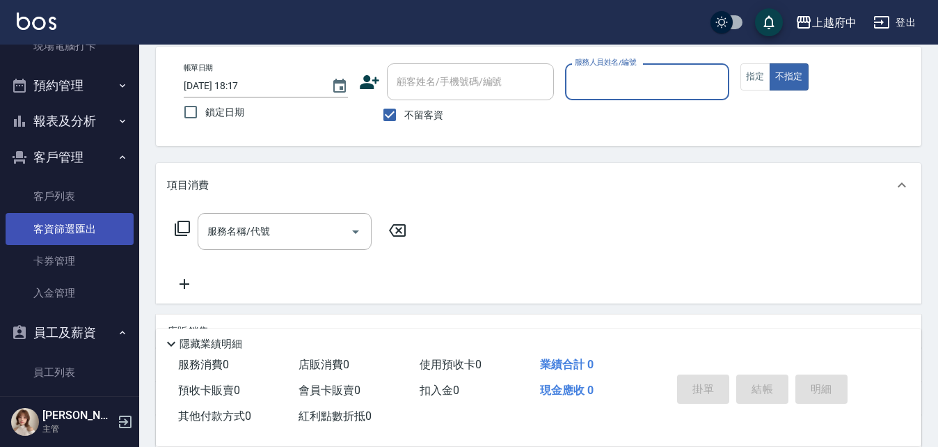
scroll to position [418, 0]
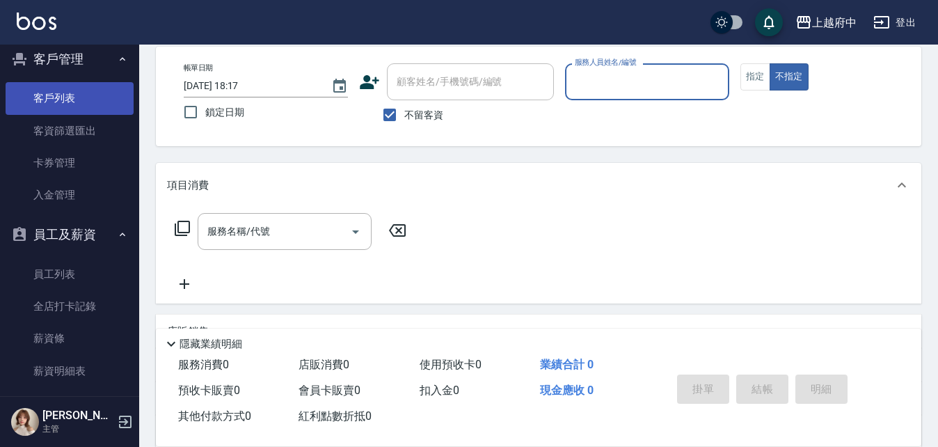
drag, startPoint x: 61, startPoint y: 95, endPoint x: 74, endPoint y: 95, distance: 13.2
click at [61, 95] on link "客戶列表" at bounding box center [70, 98] width 128 height 32
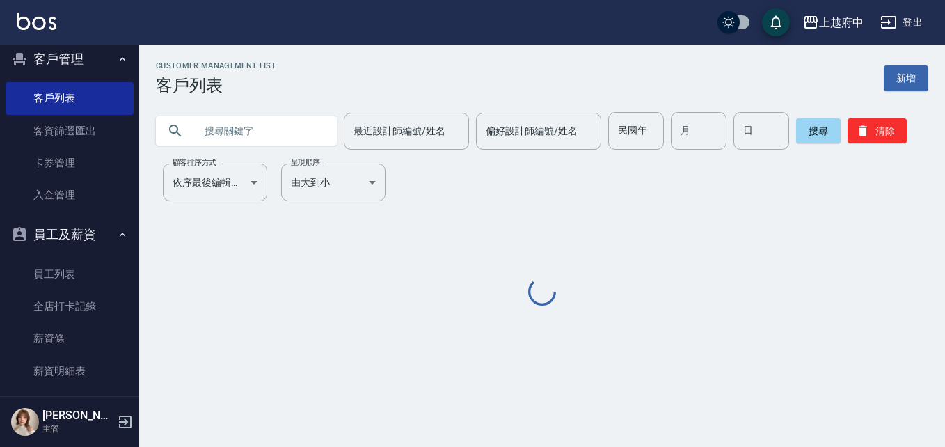
click at [271, 129] on input "text" at bounding box center [260, 131] width 131 height 38
paste input "0934257669"
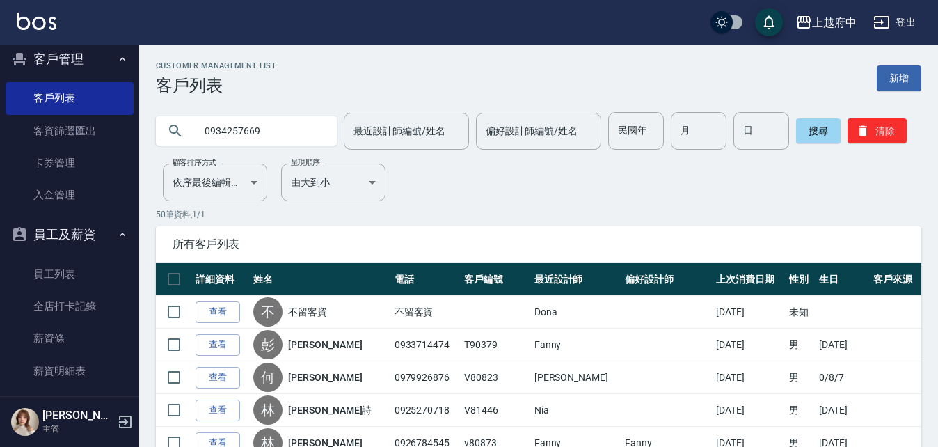
type input "0934257669"
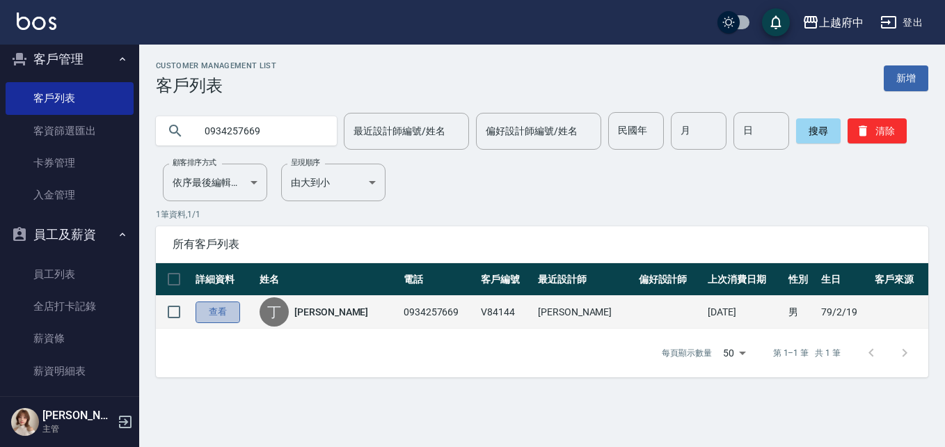
click at [219, 312] on link "查看" at bounding box center [218, 312] width 45 height 22
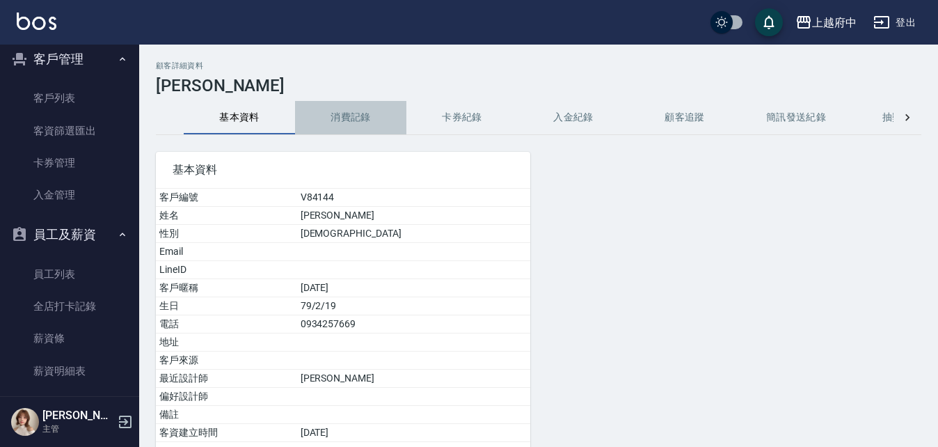
click at [350, 117] on button "消費記錄" at bounding box center [350, 117] width 111 height 33
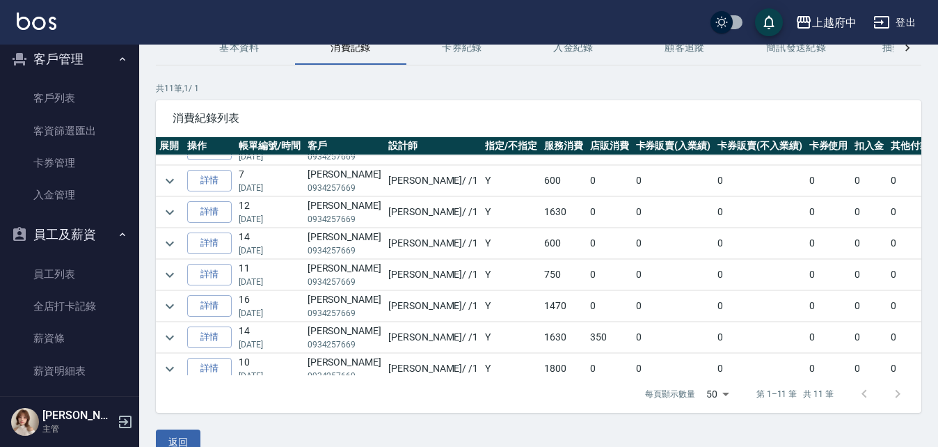
scroll to position [135, 0]
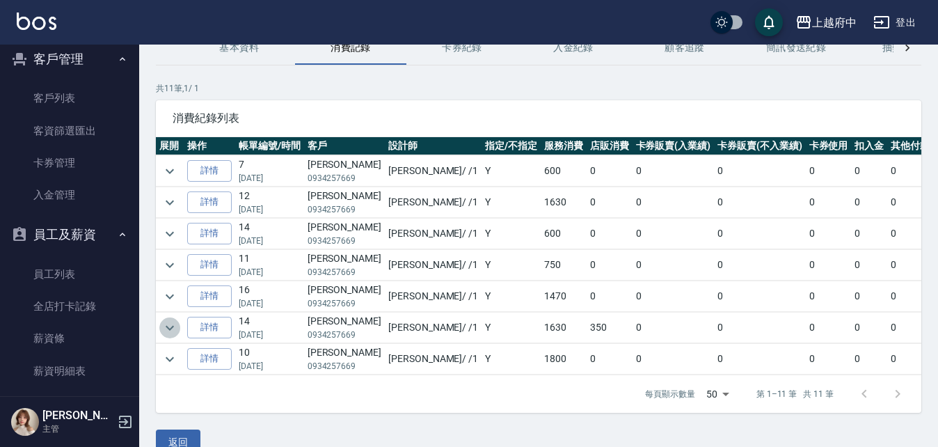
click at [166, 320] on icon "expand row" at bounding box center [170, 328] width 17 height 17
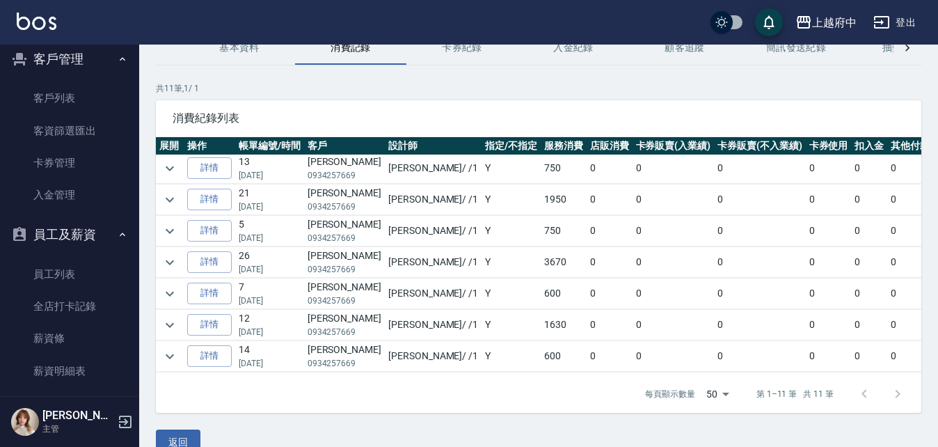
scroll to position [0, 0]
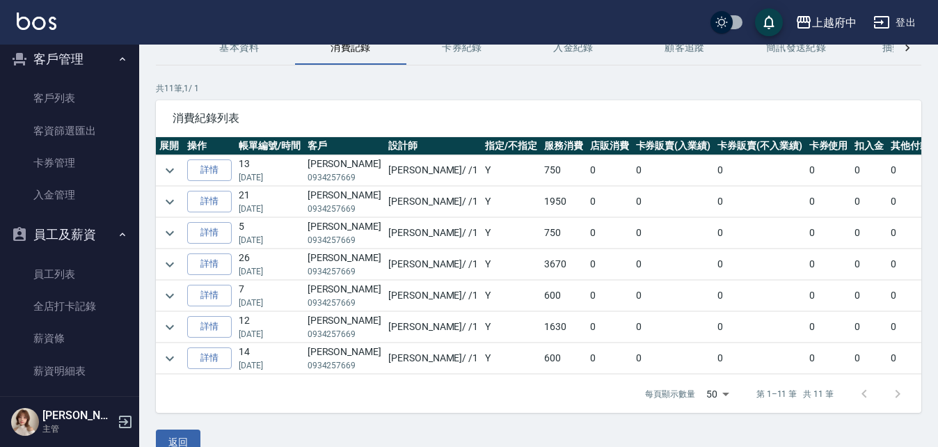
click at [262, 58] on button "基本資料" at bounding box center [239, 47] width 111 height 33
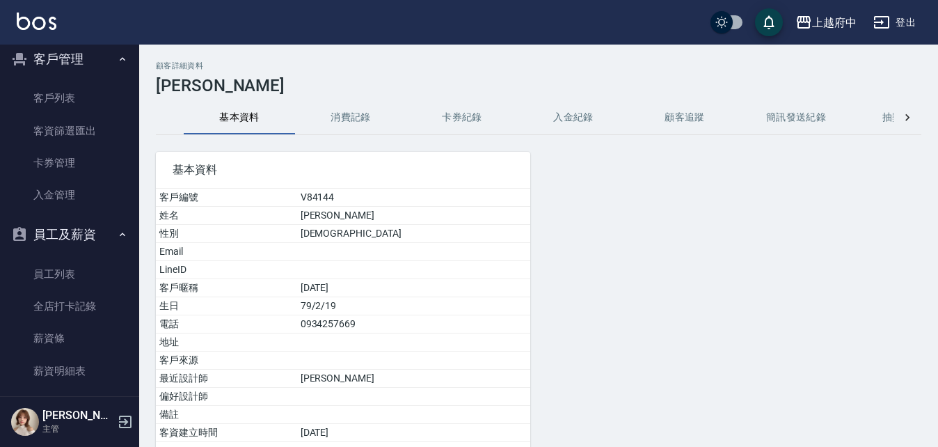
click at [364, 132] on button "消費記錄" at bounding box center [350, 117] width 111 height 33
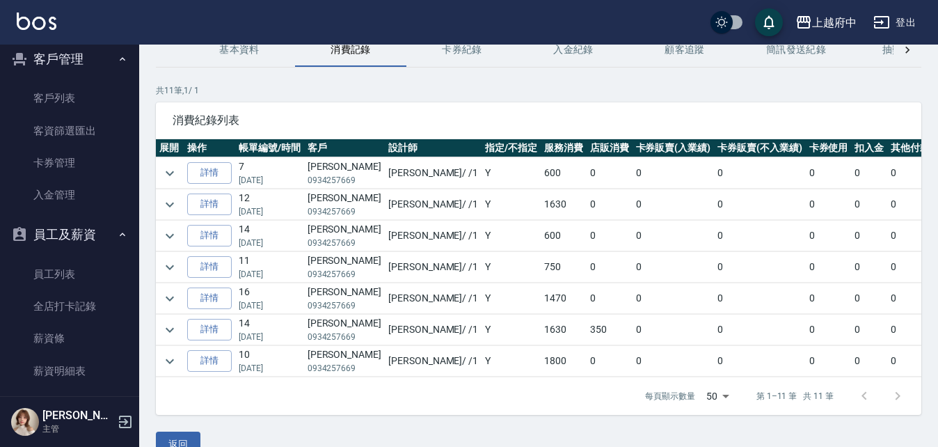
scroll to position [95, 0]
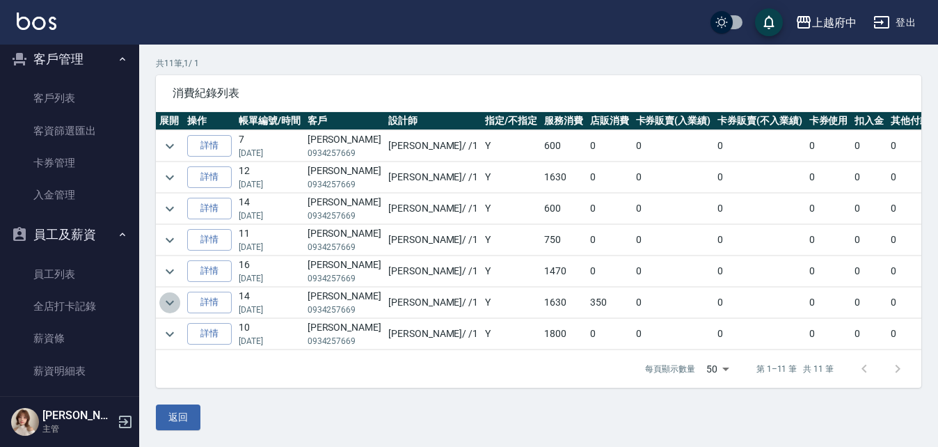
click at [176, 294] on icon "expand row" at bounding box center [170, 302] width 17 height 17
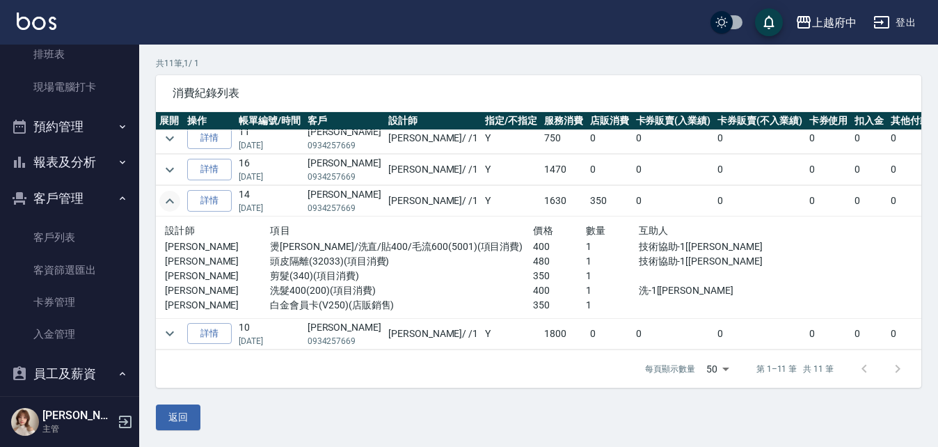
scroll to position [97, 0]
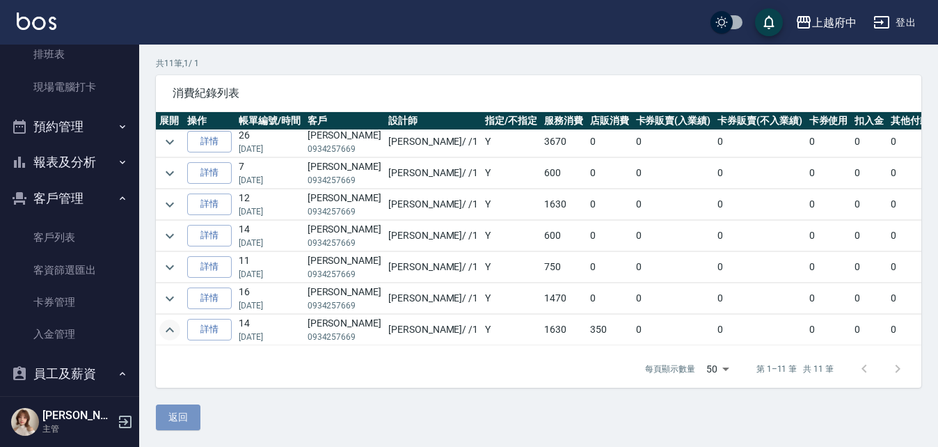
click at [190, 425] on button "返回" at bounding box center [178, 417] width 45 height 26
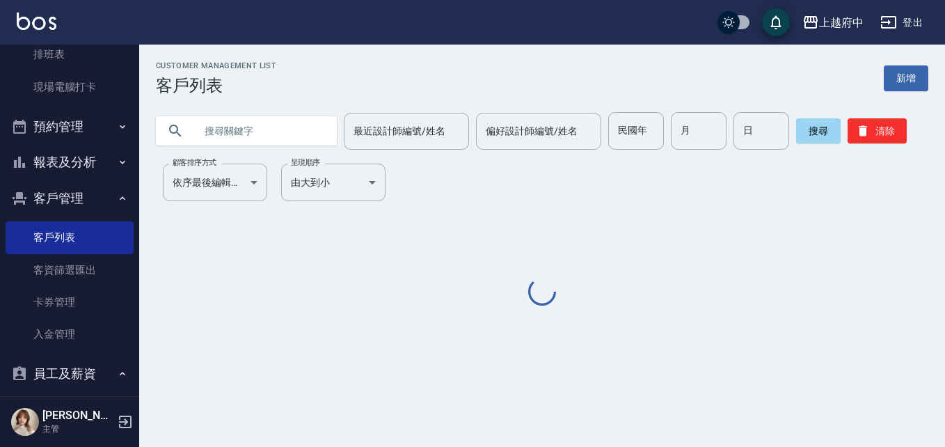
click at [282, 139] on input "text" at bounding box center [260, 131] width 131 height 38
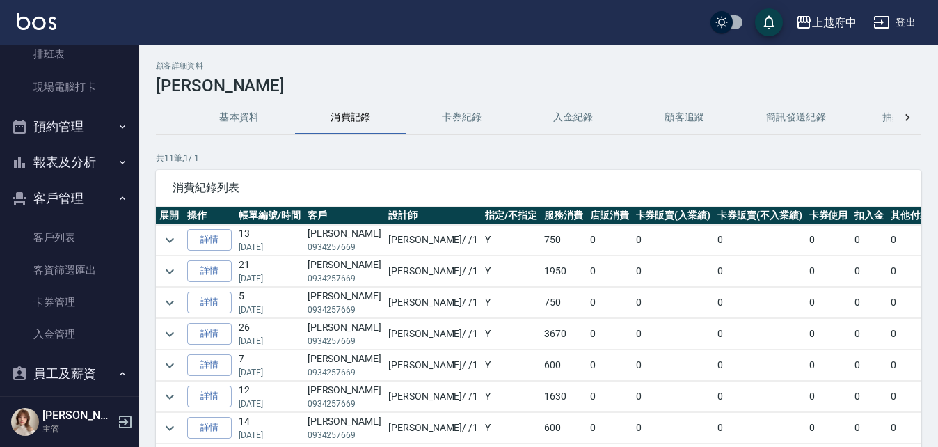
click at [245, 120] on button "基本資料" at bounding box center [239, 117] width 111 height 33
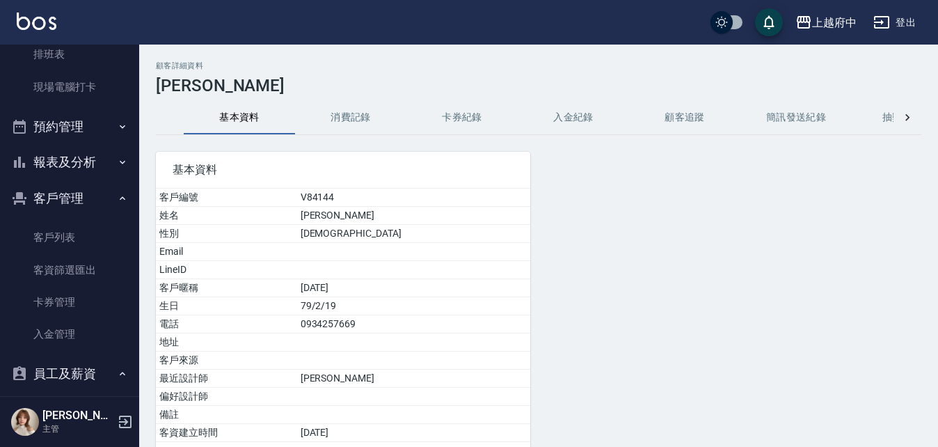
scroll to position [102, 0]
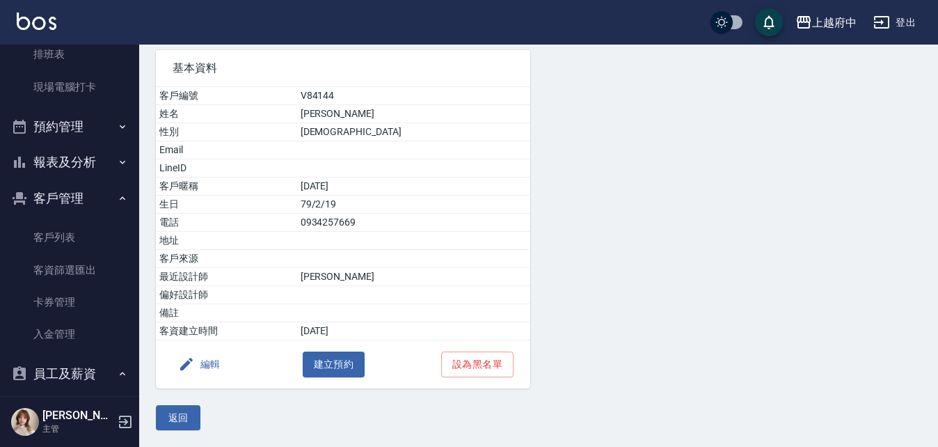
click at [203, 362] on button "編輯" at bounding box center [200, 365] width 54 height 26
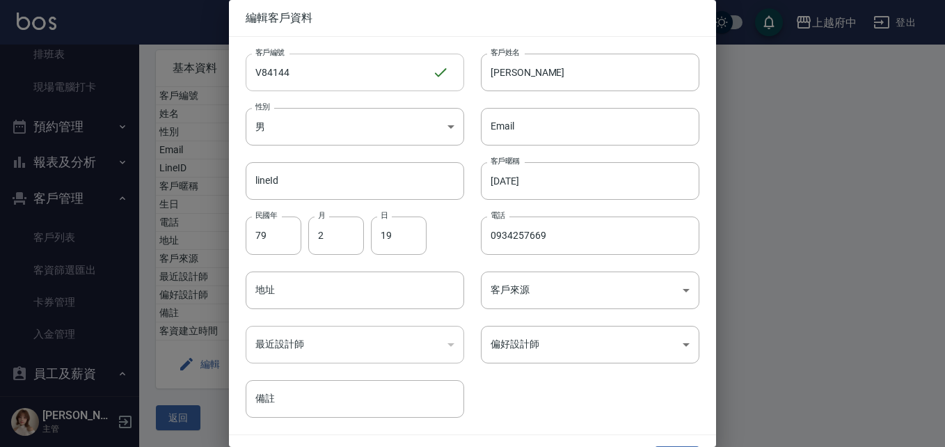
click at [400, 77] on input "V84144" at bounding box center [339, 73] width 187 height 38
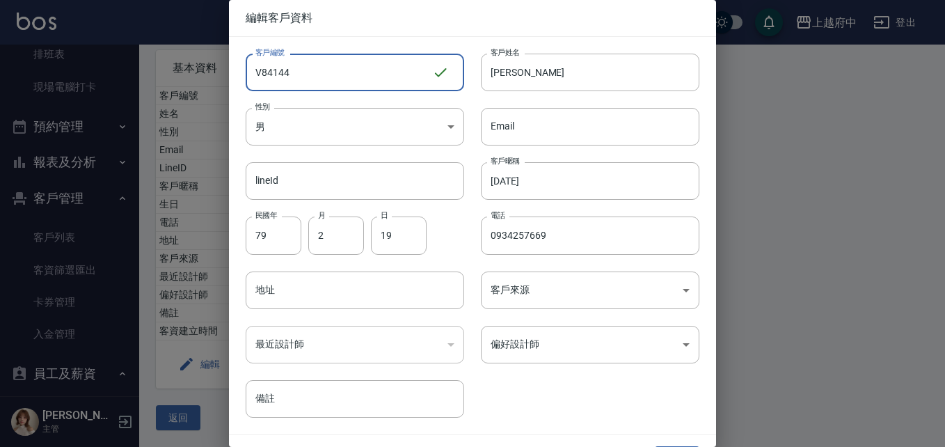
click at [402, 77] on input "V84144" at bounding box center [339, 73] width 187 height 38
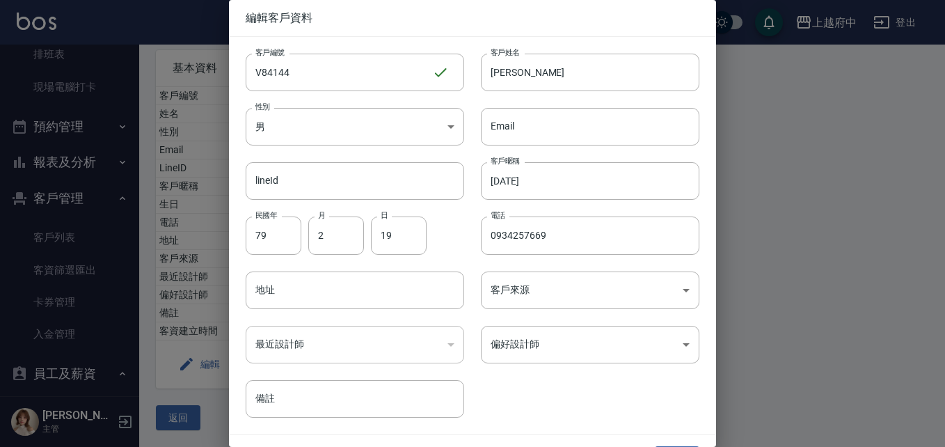
click at [886, 373] on div at bounding box center [472, 223] width 945 height 447
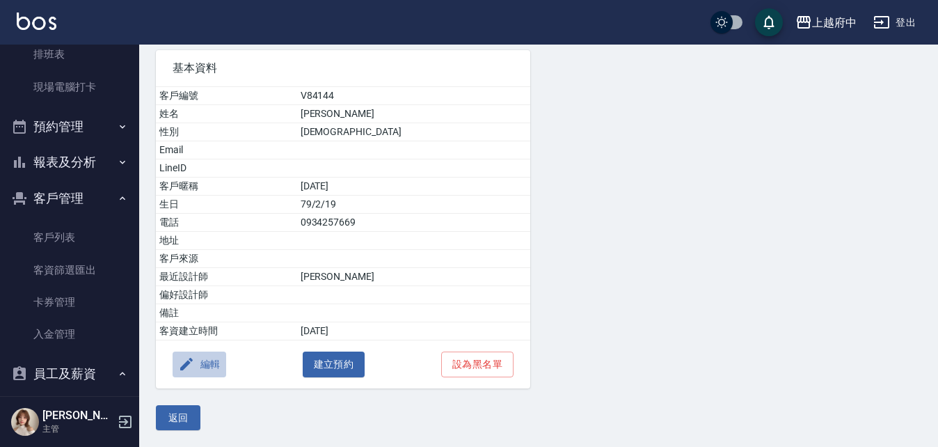
click at [193, 356] on icon "button" at bounding box center [186, 364] width 17 height 17
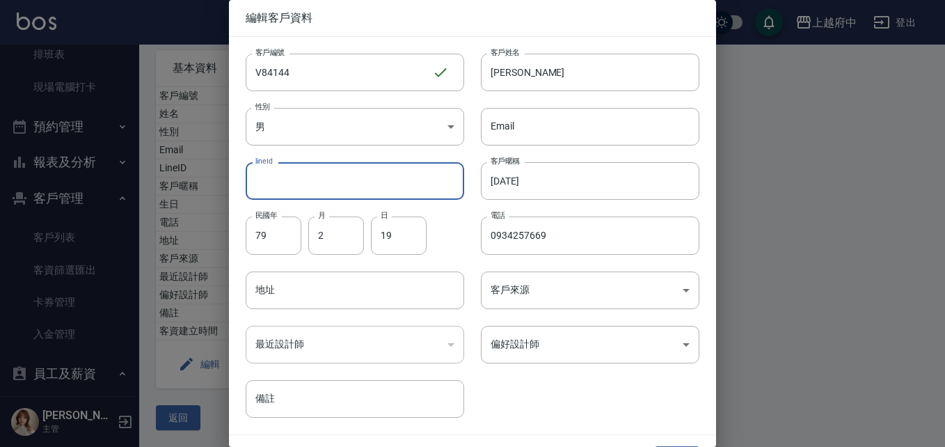
click at [404, 180] on input "lineId" at bounding box center [355, 181] width 219 height 38
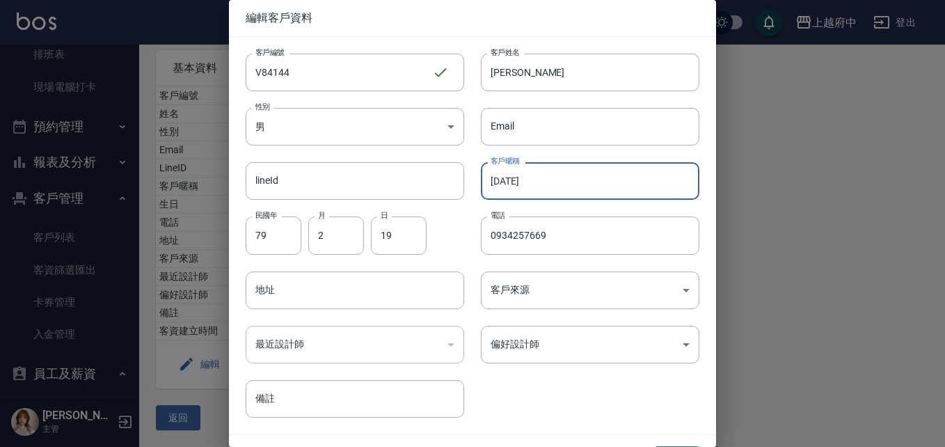
drag, startPoint x: 562, startPoint y: 195, endPoint x: 466, endPoint y: 177, distance: 97.8
click at [466, 177] on div "客戶暱稱 [DATE] 客戶暱稱" at bounding box center [581, 172] width 235 height 54
click at [780, 226] on div at bounding box center [472, 223] width 945 height 447
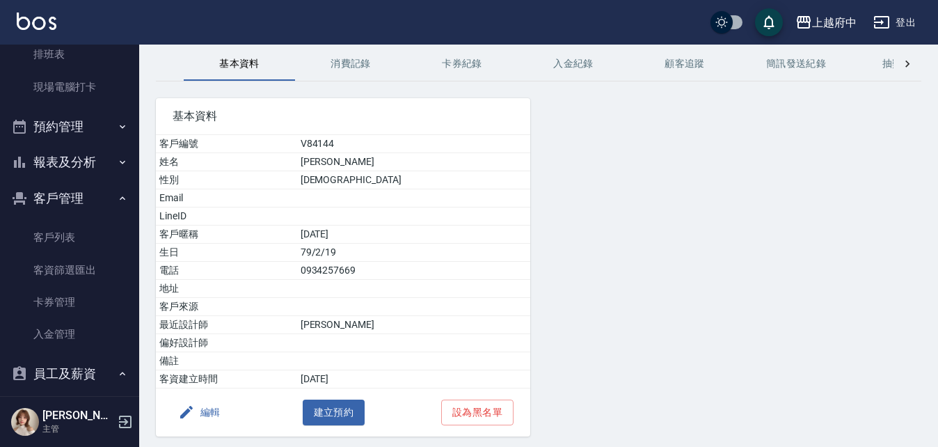
scroll to position [32, 0]
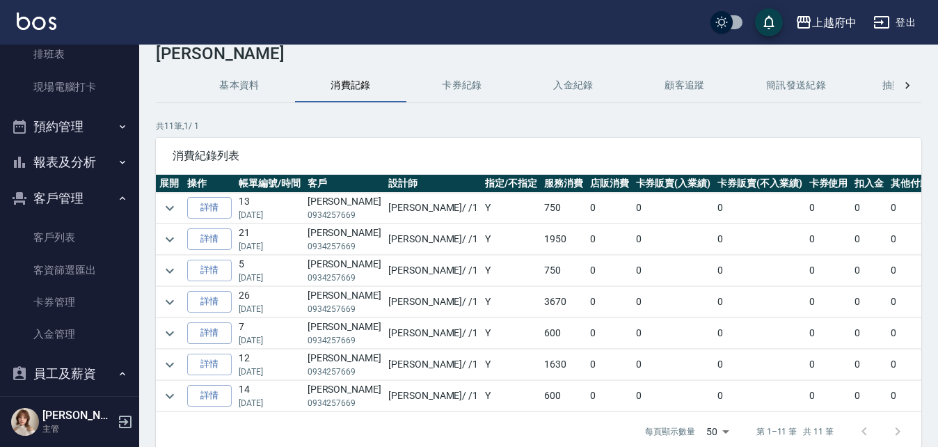
scroll to position [95, 0]
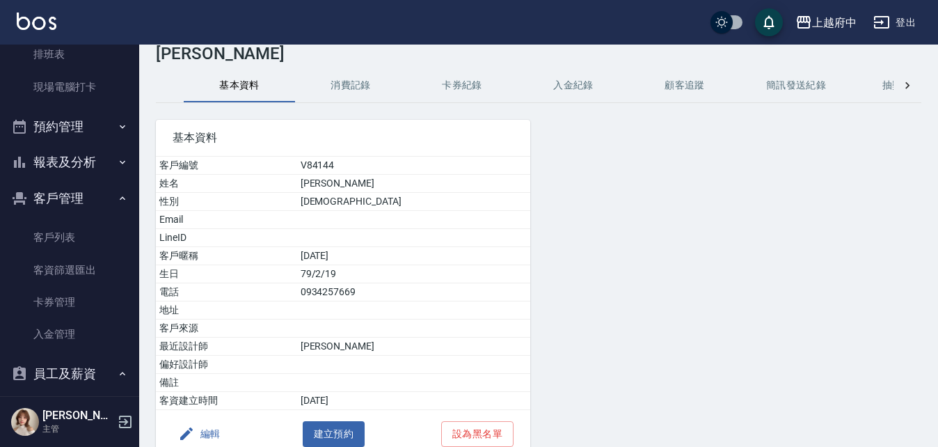
scroll to position [95, 0]
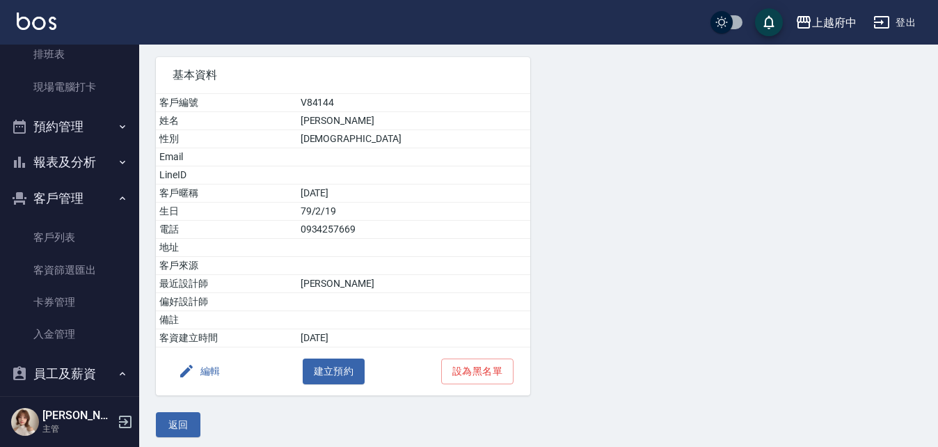
scroll to position [32, 0]
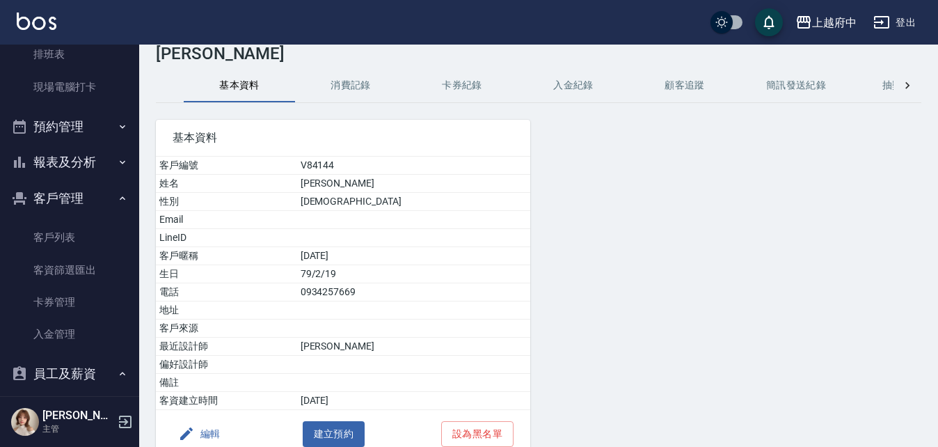
drag, startPoint x: 363, startPoint y: 257, endPoint x: 416, endPoint y: 256, distance: 53.6
click at [416, 256] on td "[DATE]" at bounding box center [413, 256] width 233 height 18
click at [794, 285] on div "基本資料 客戶編號 V84144 姓名 [PERSON_NAME] 性別 [DEMOGRAPHIC_DATA] Email LineID 客戶暱稱 [DEMO…" at bounding box center [530, 280] width 782 height 355
click at [15, 5] on div "上越府中 登出" at bounding box center [469, 22] width 938 height 45
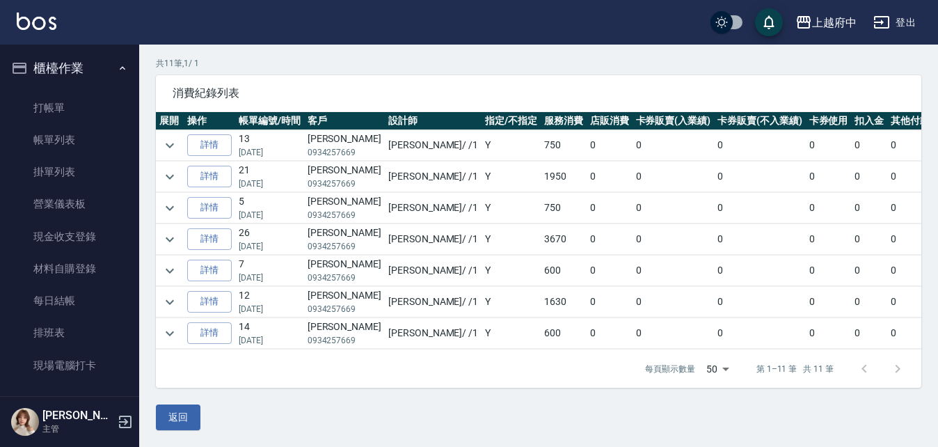
click at [74, 88] on ul "打帳單 帳單列表 掛單列表 營業儀表板 現金收支登錄 材料自購登錄 每日結帳 排班表 現場電腦打卡" at bounding box center [70, 236] width 128 height 301
click at [64, 97] on link "打帳單" at bounding box center [70, 108] width 128 height 32
